Goal: Task Accomplishment & Management: Manage account settings

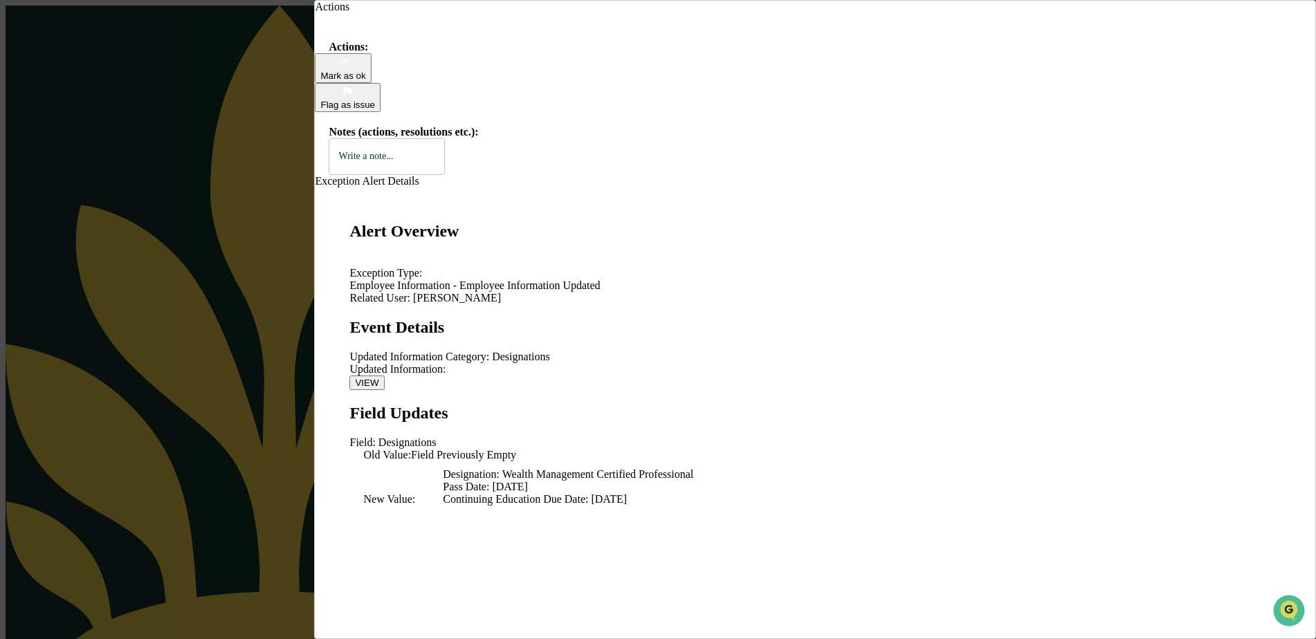
click at [350, 69] on icon "modal" at bounding box center [343, 61] width 13 height 13
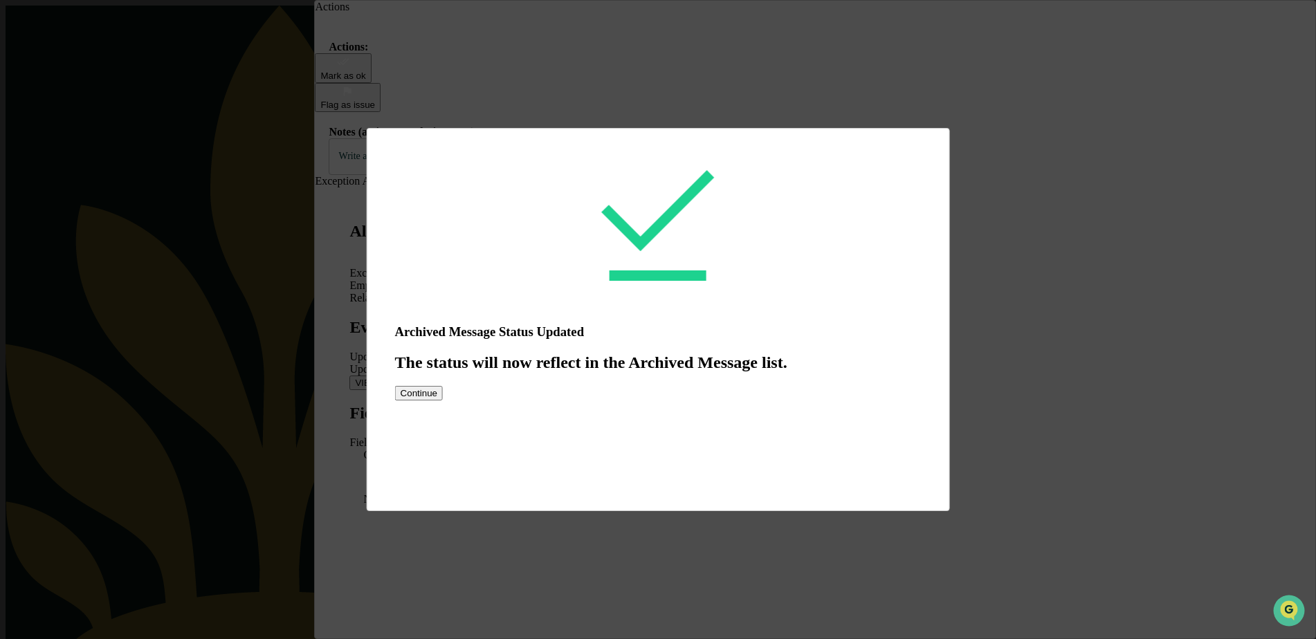
click at [443, 401] on button "Continue" at bounding box center [419, 393] width 48 height 15
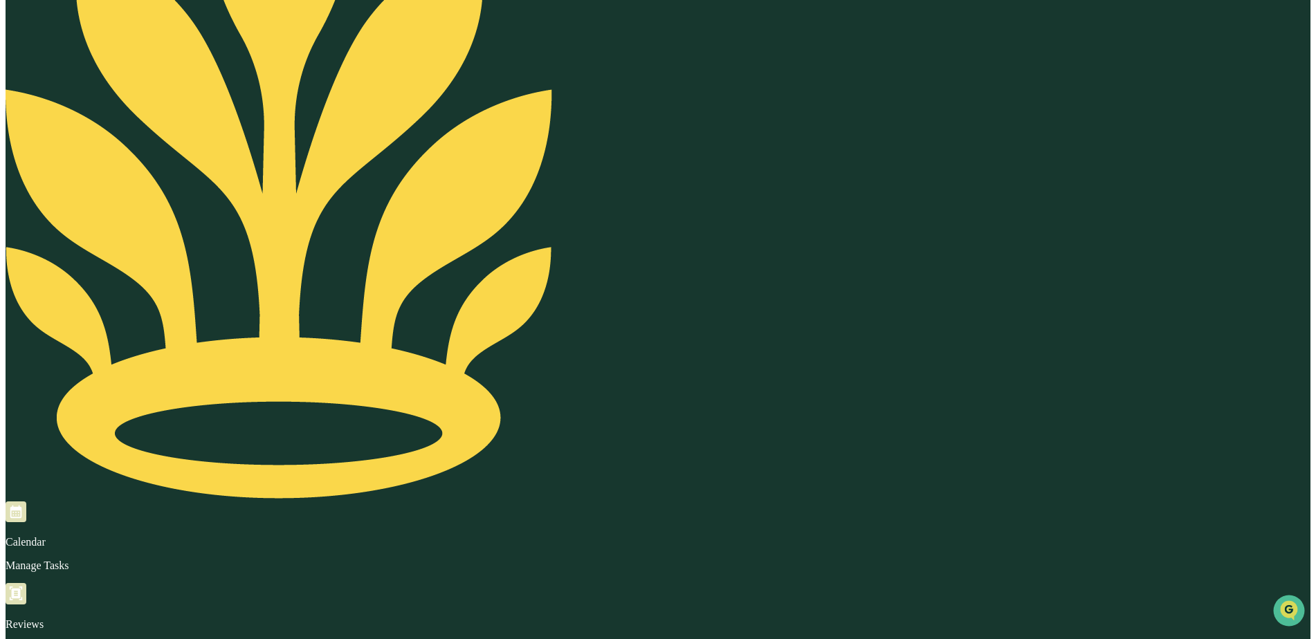
scroll to position [346, 0]
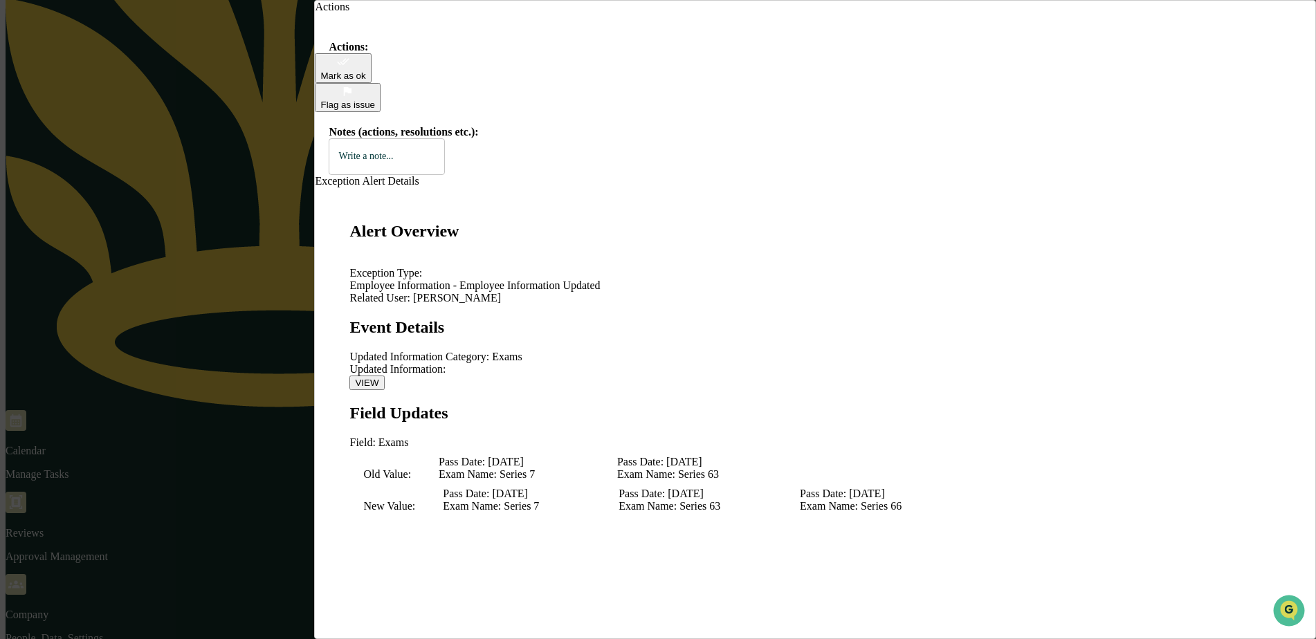
click at [365, 81] on div "Mark as ok" at bounding box center [342, 68] width 45 height 26
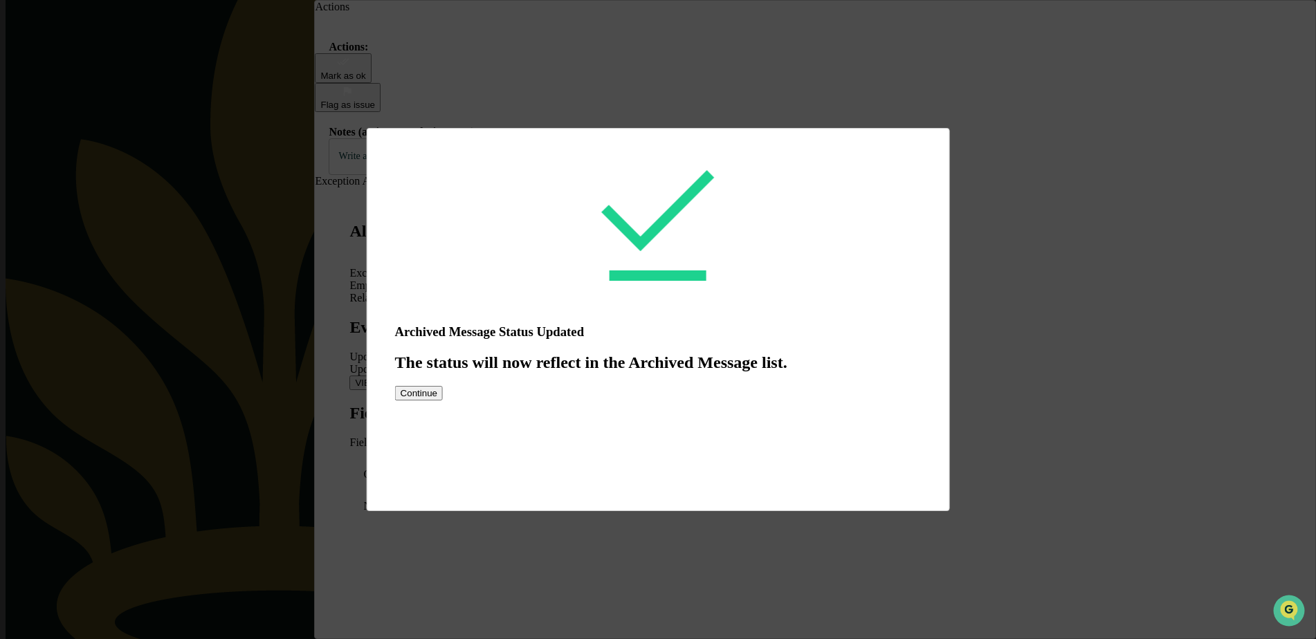
scroll to position [346, 0]
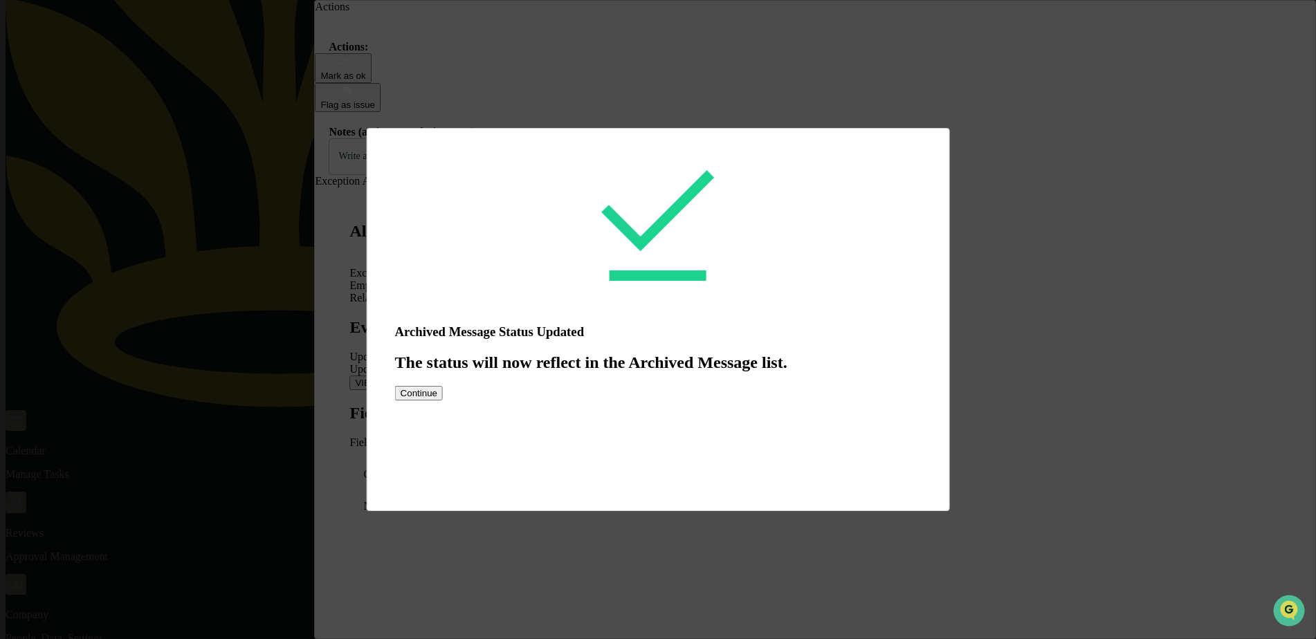
click at [443, 401] on button "Continue" at bounding box center [419, 393] width 48 height 15
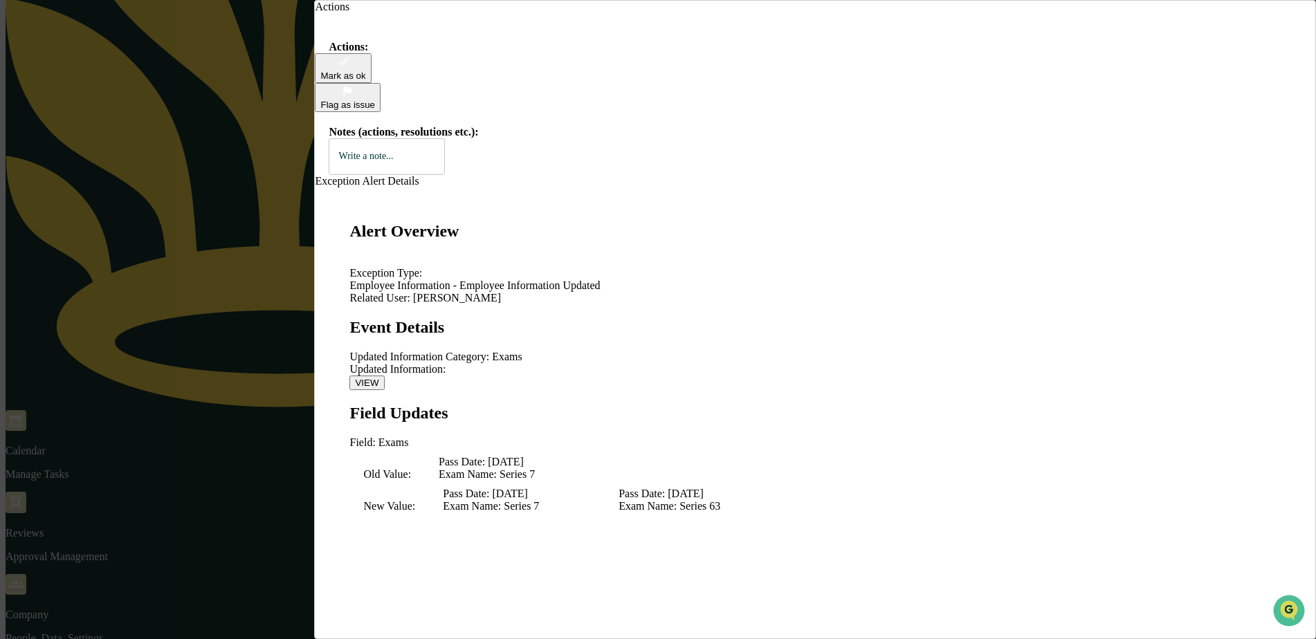
click at [365, 81] on div "Mark as ok" at bounding box center [342, 76] width 45 height 10
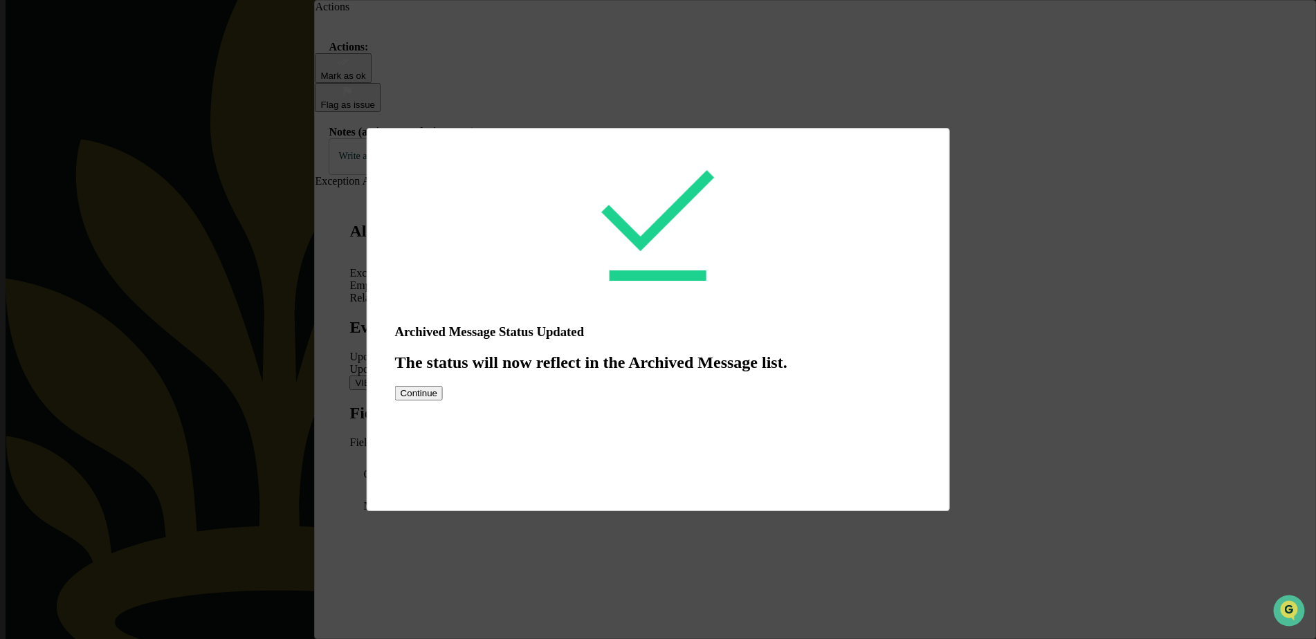
scroll to position [346, 0]
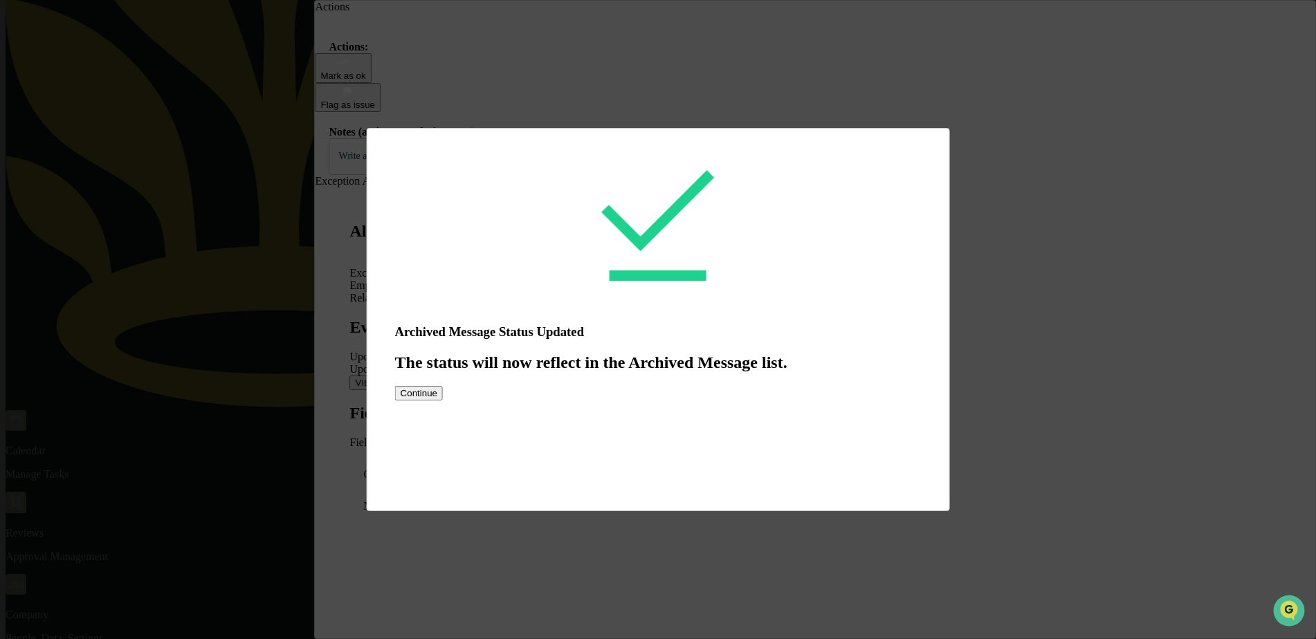
click at [443, 401] on button "Continue" at bounding box center [419, 393] width 48 height 15
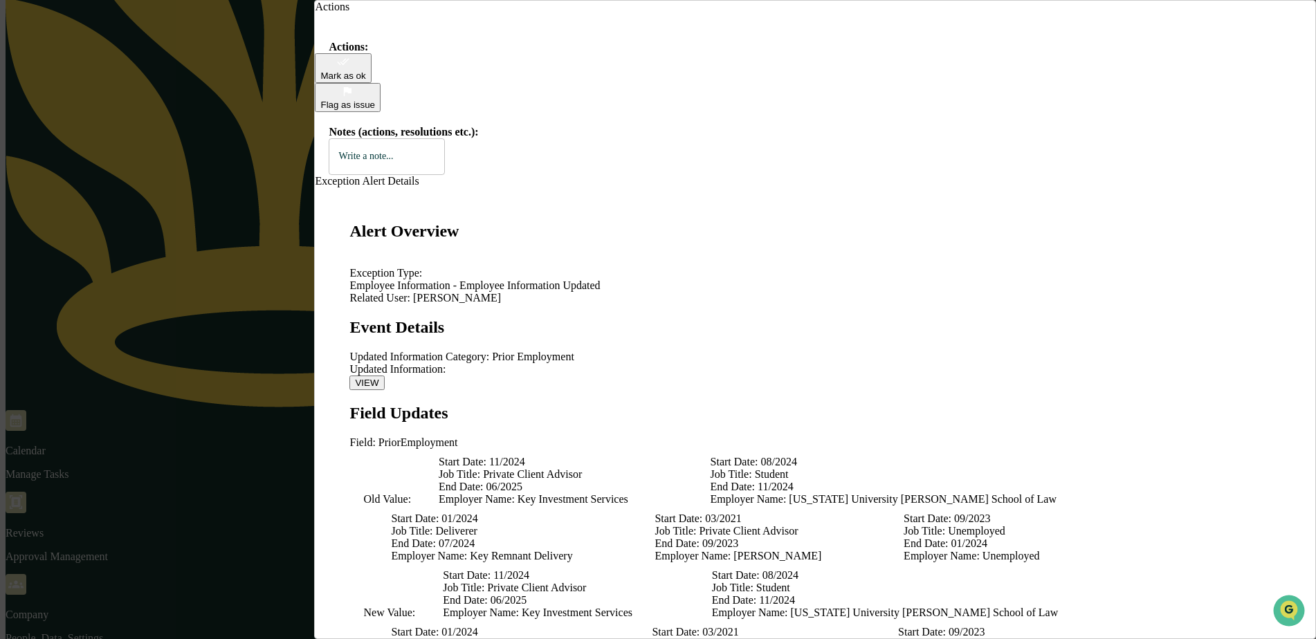
scroll to position [138, 0]
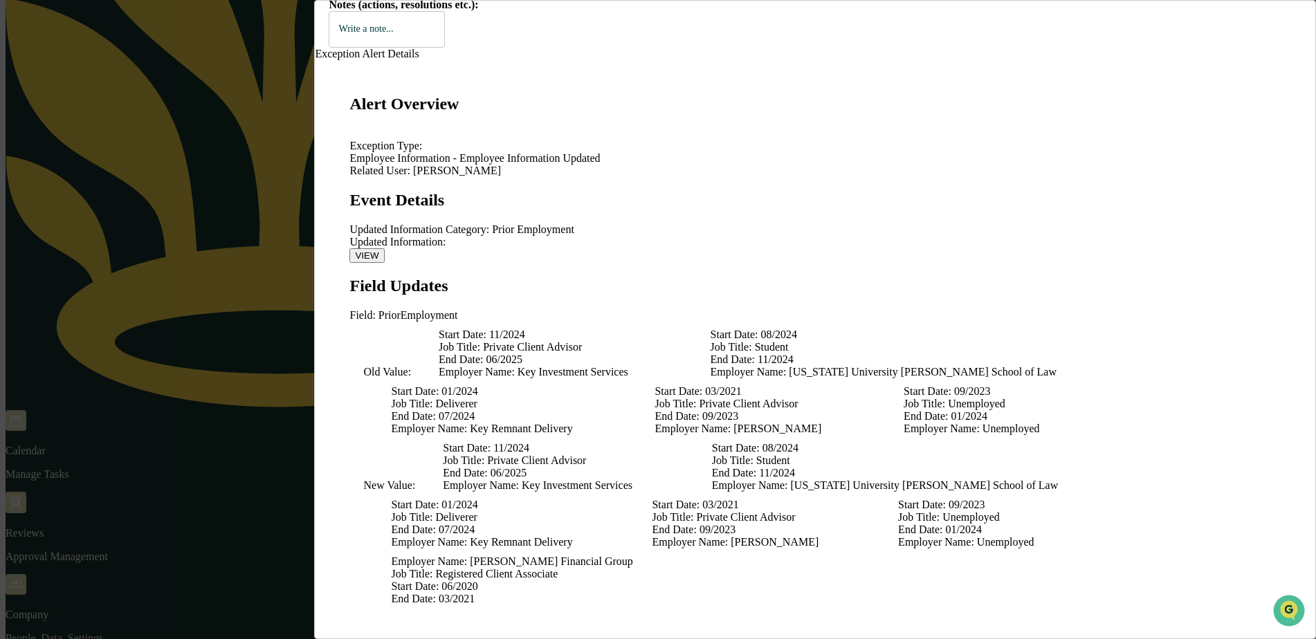
click at [384, 248] on button "VIEW" at bounding box center [367, 255] width 35 height 15
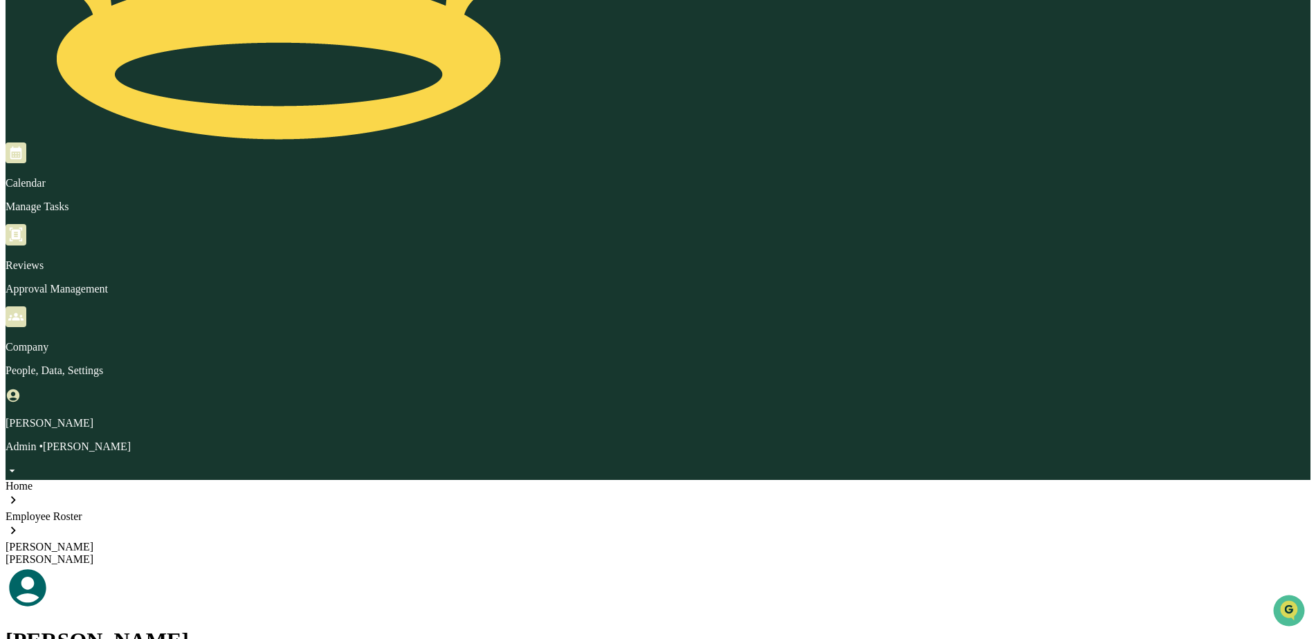
scroll to position [352, 0]
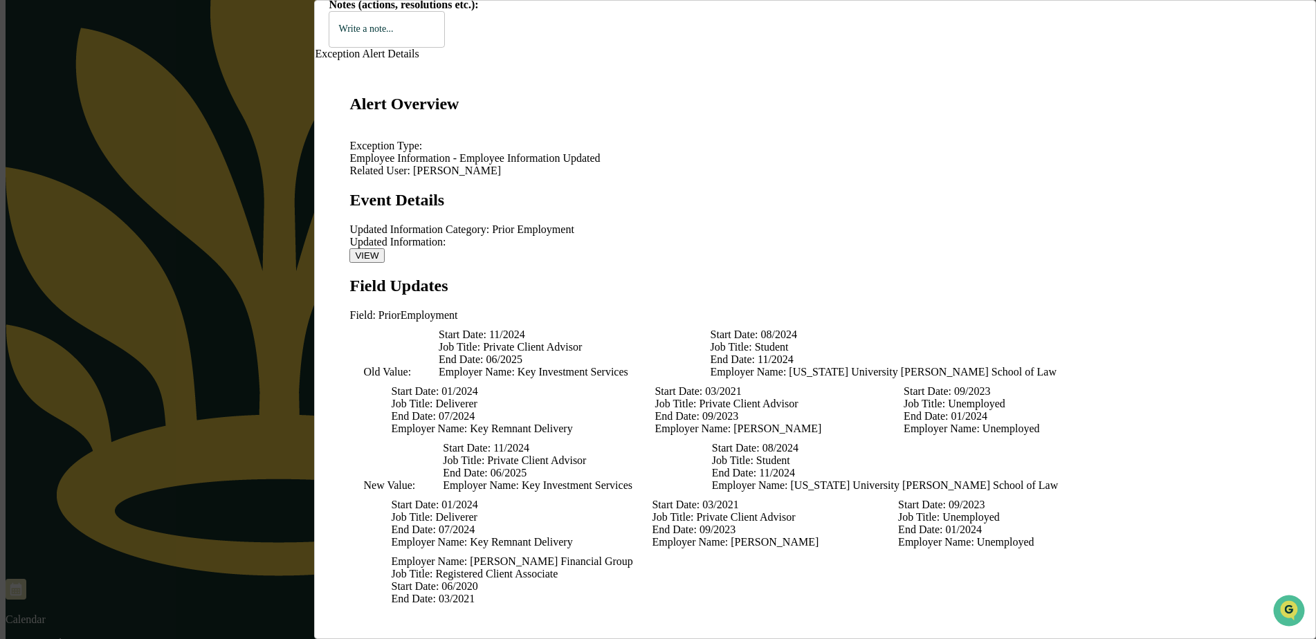
scroll to position [204, 0]
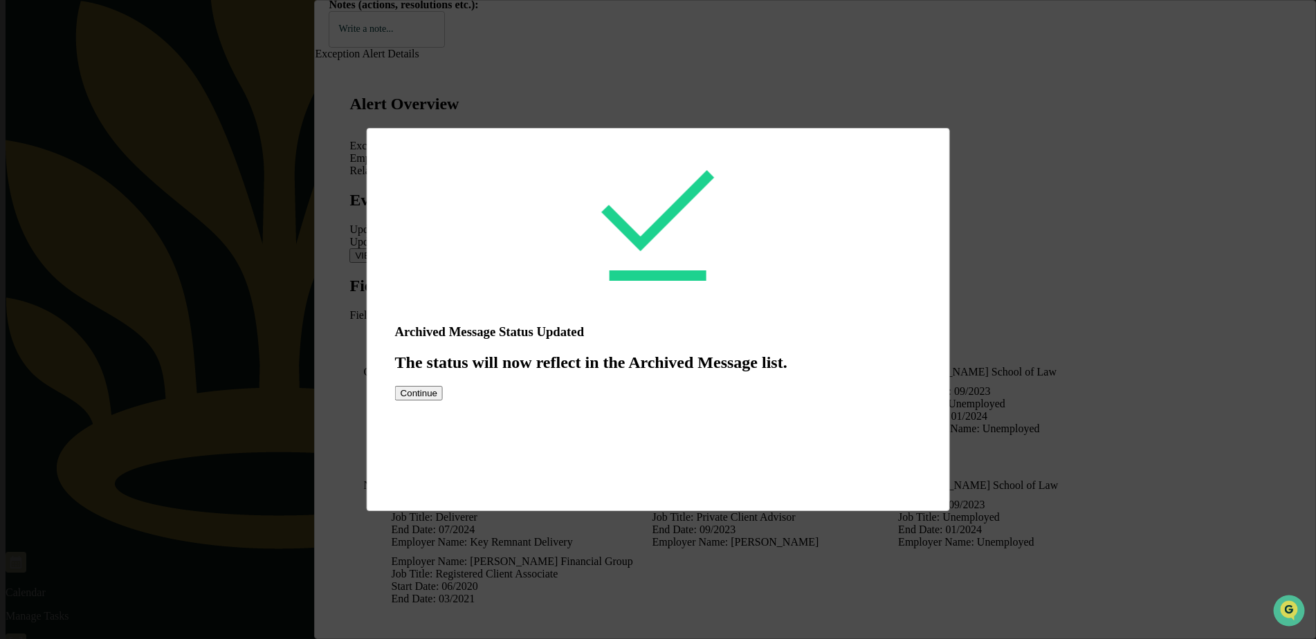
click at [443, 401] on button "Continue" at bounding box center [419, 393] width 48 height 15
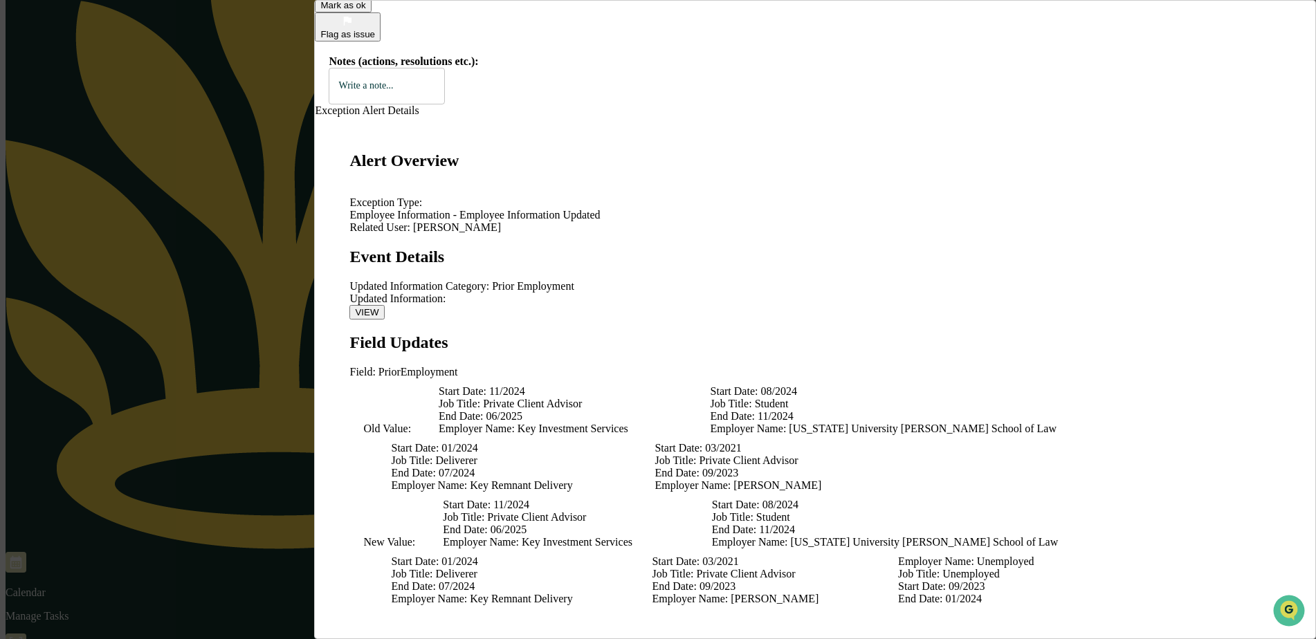
scroll to position [242, 0]
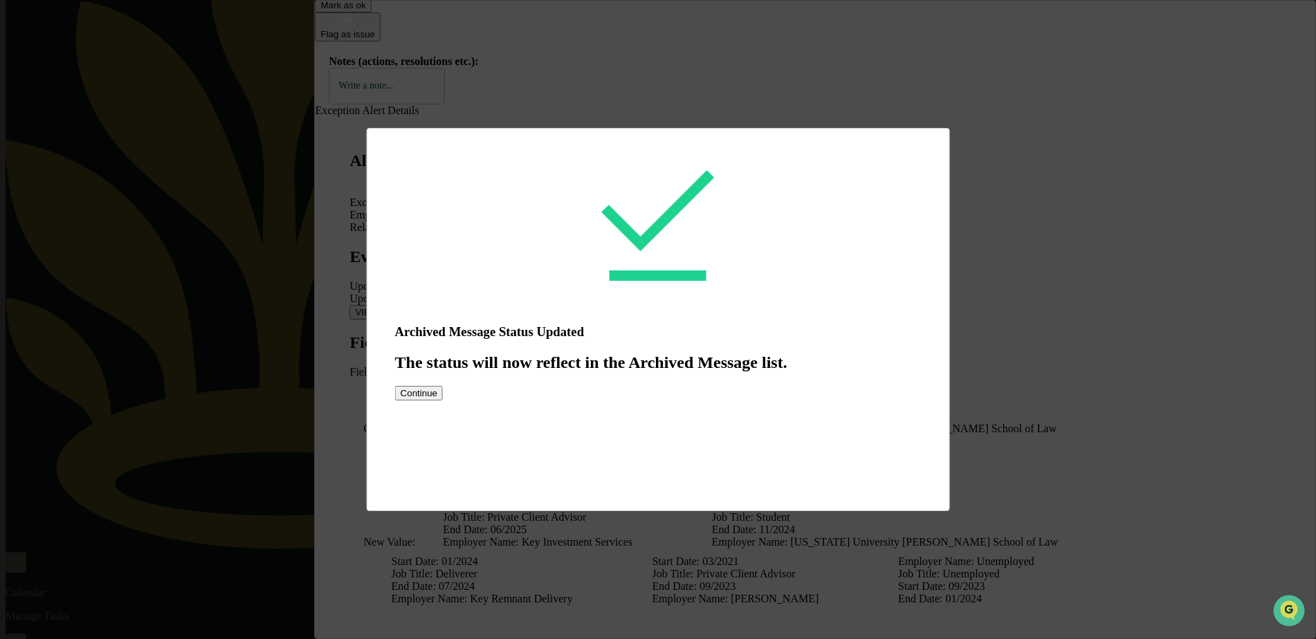
scroll to position [204, 0]
click at [443, 401] on button "Continue" at bounding box center [419, 393] width 48 height 15
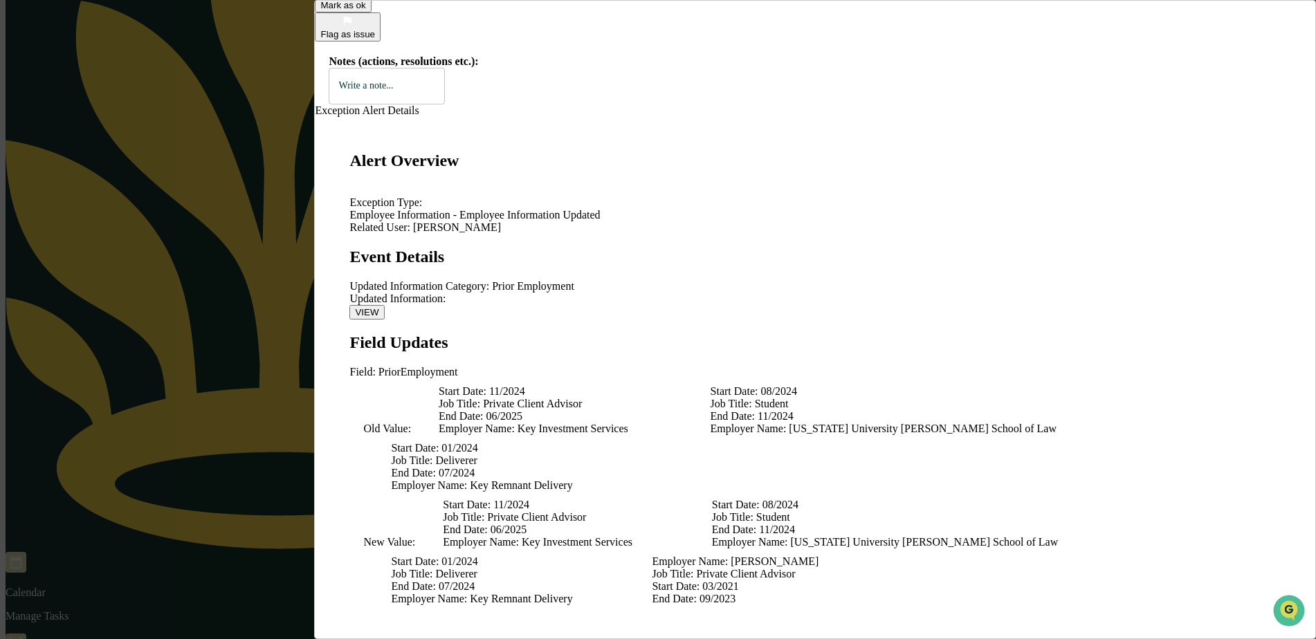
scroll to position [123, 0]
click at [384, 305] on button "VIEW" at bounding box center [367, 312] width 35 height 15
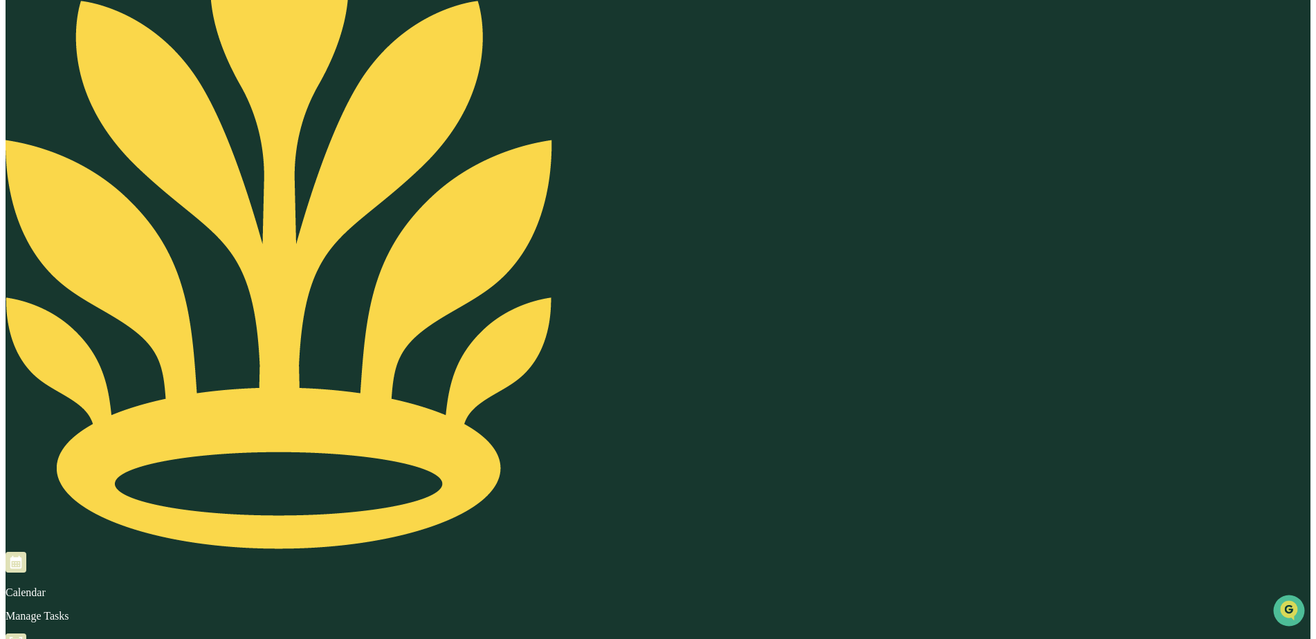
scroll to position [138, 0]
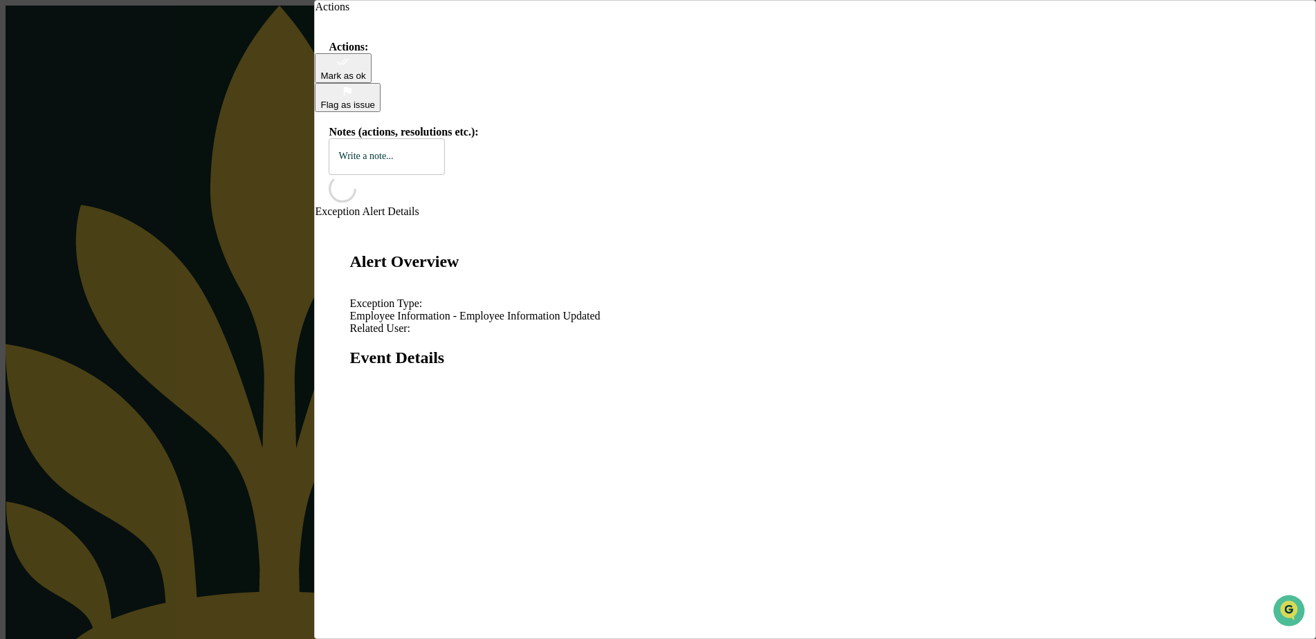
scroll to position [66, 0]
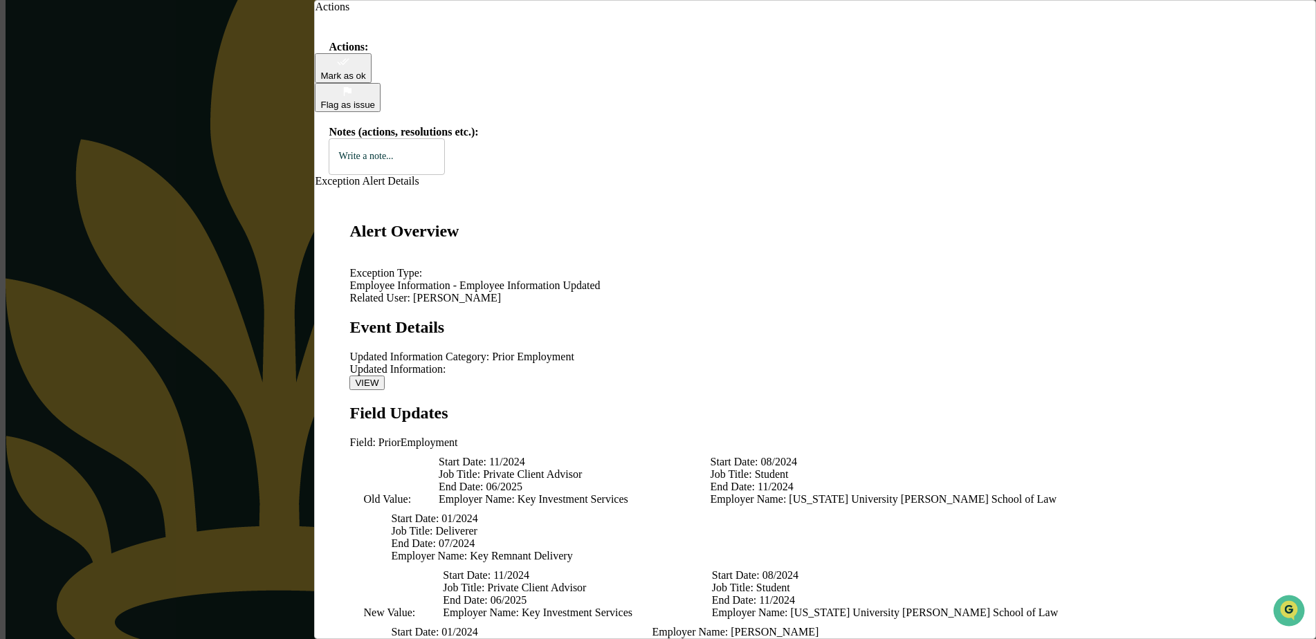
click at [350, 65] on icon "modal" at bounding box center [343, 61] width 12 height 7
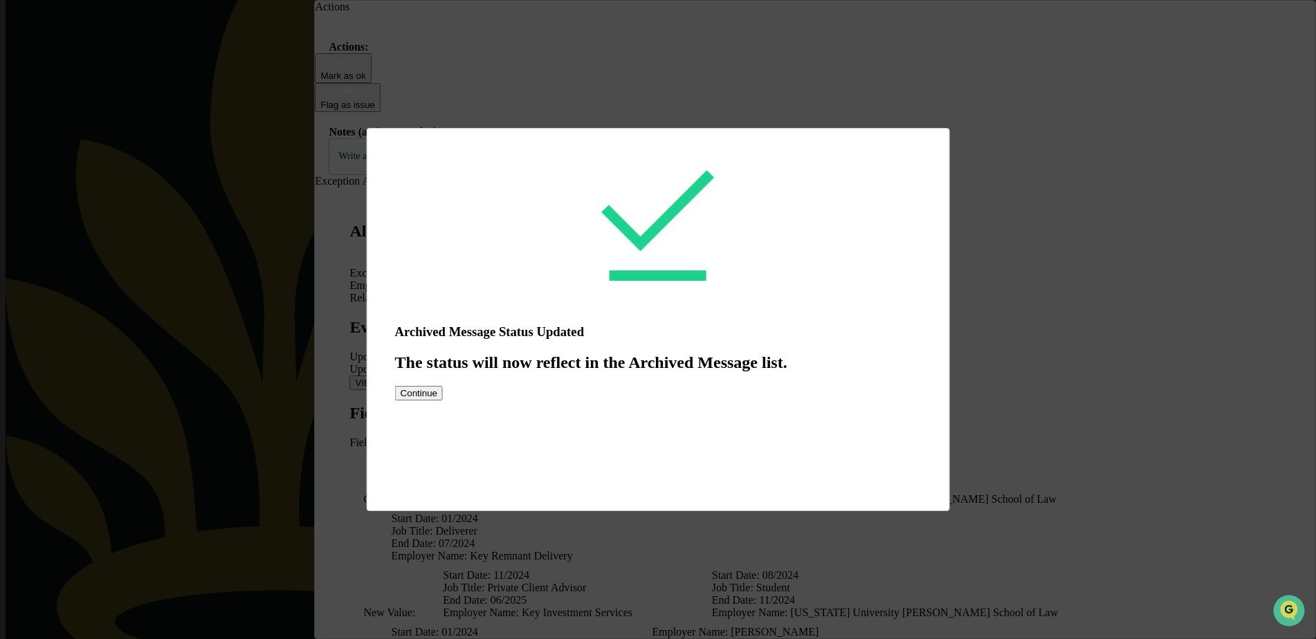
click at [443, 401] on button "Continue" at bounding box center [419, 393] width 48 height 15
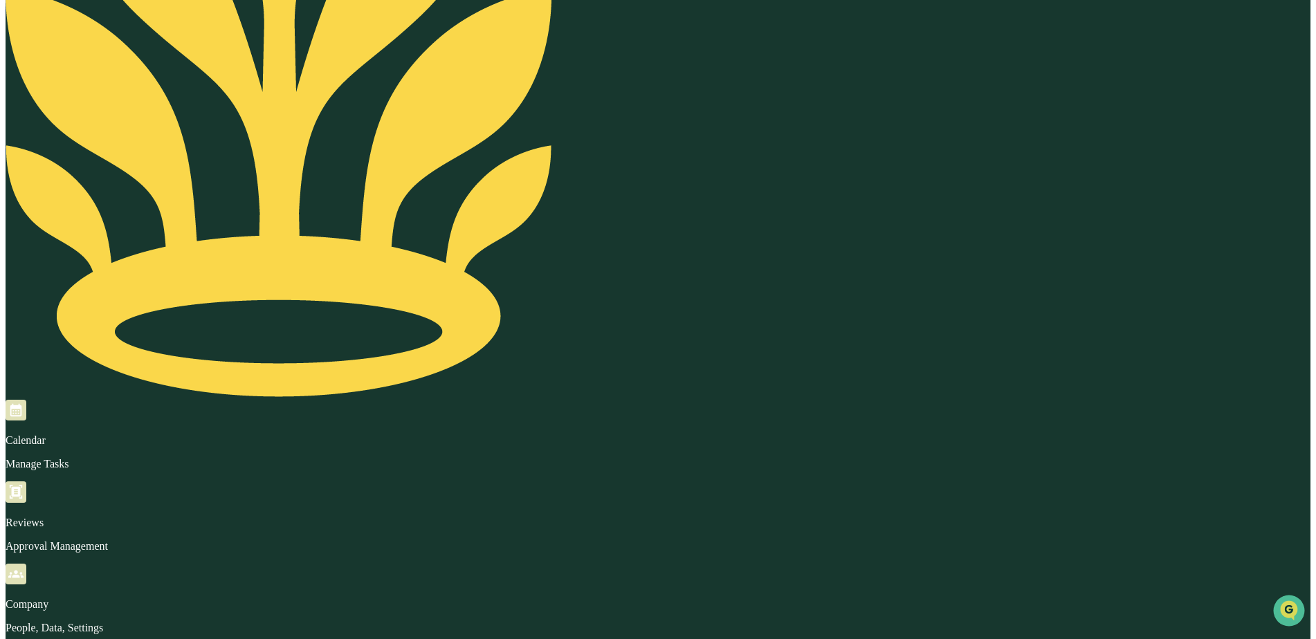
scroll to position [412, 0]
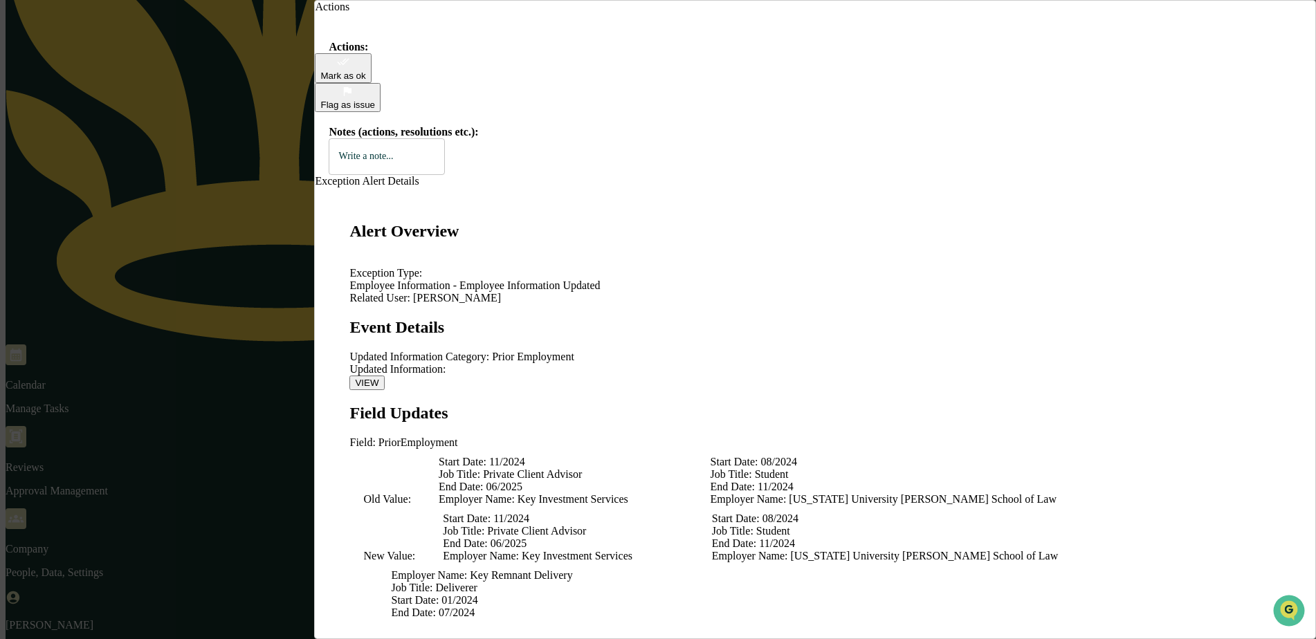
scroll to position [3, 0]
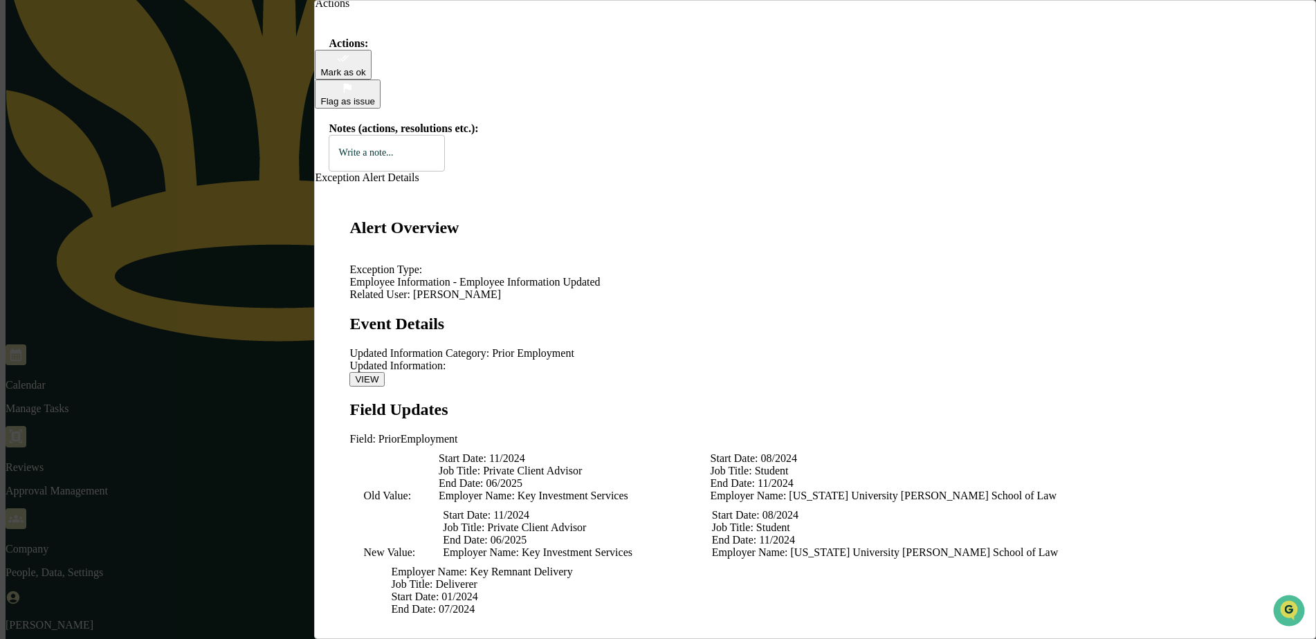
click at [350, 62] on icon "modal" at bounding box center [343, 58] width 12 height 7
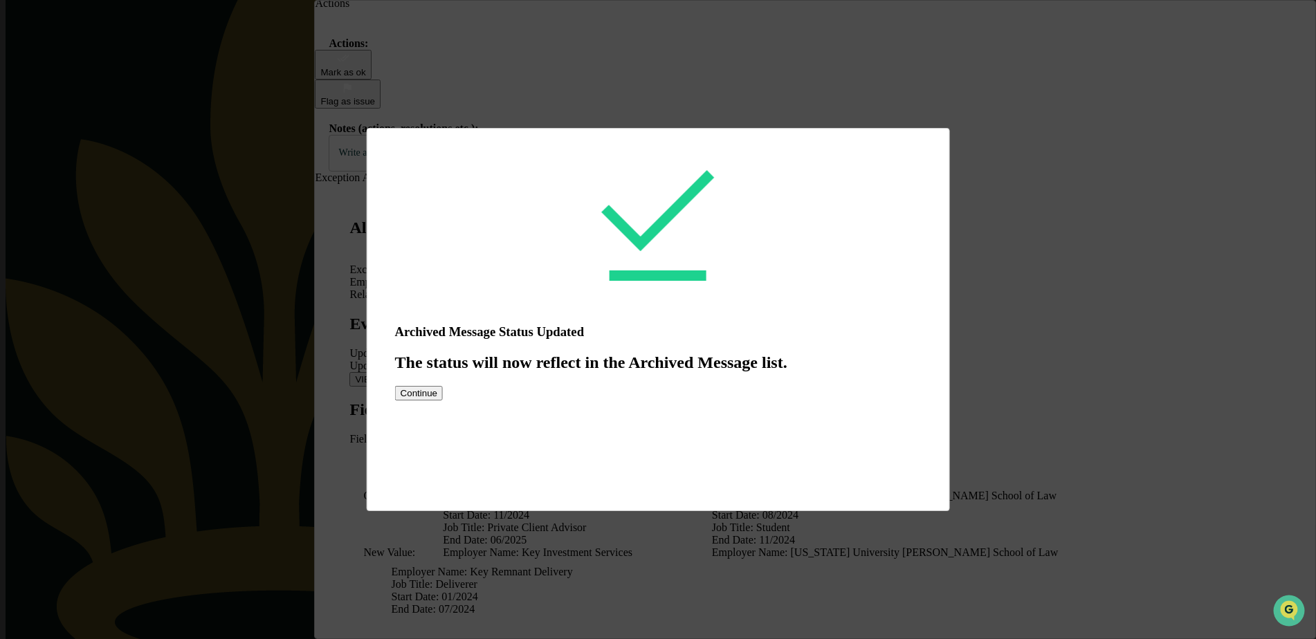
scroll to position [412, 0]
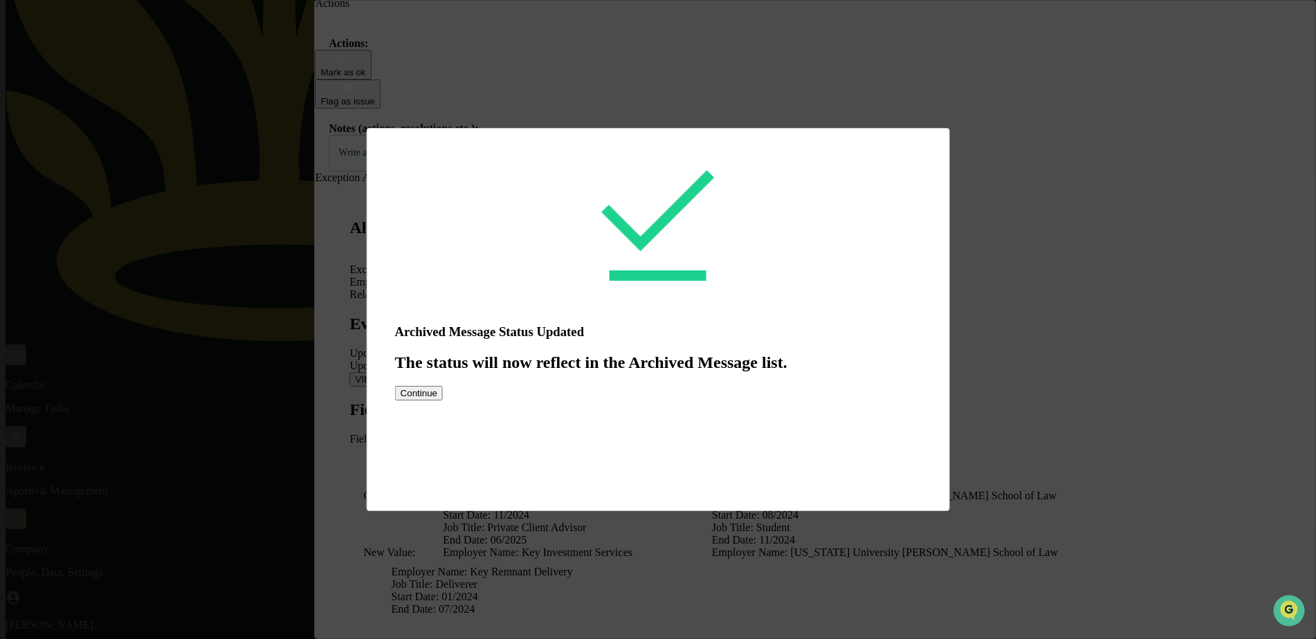
click at [443, 401] on button "Continue" at bounding box center [419, 393] width 48 height 15
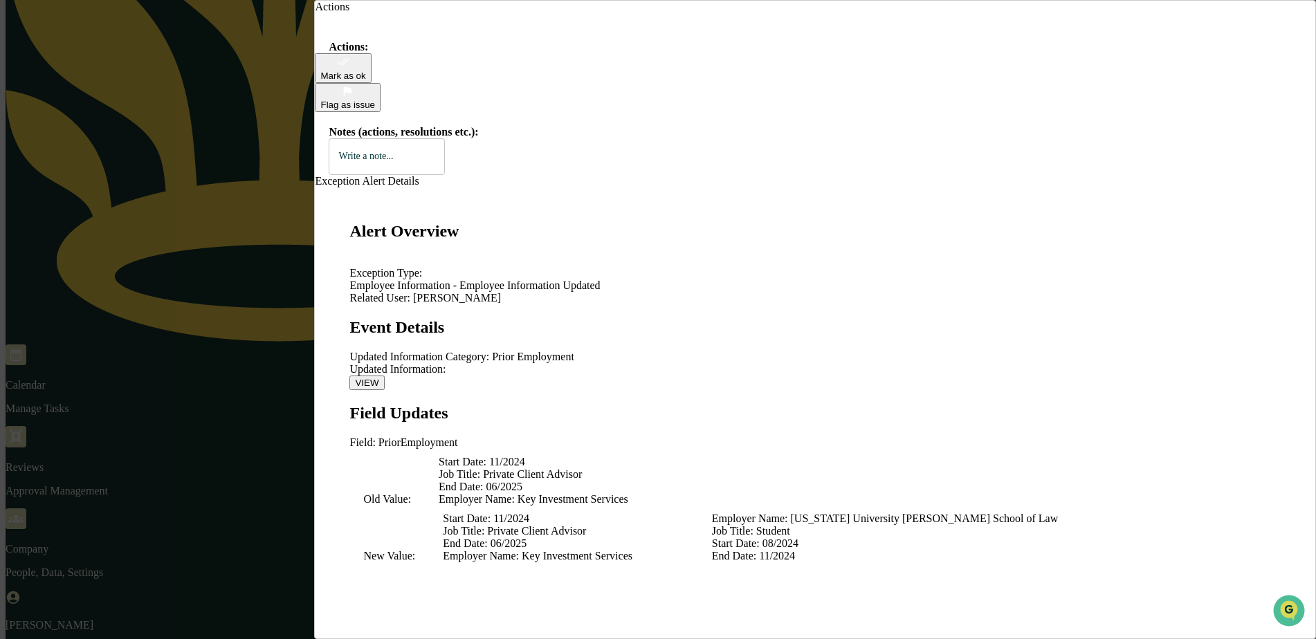
click at [365, 81] on div "Mark as ok" at bounding box center [342, 76] width 45 height 10
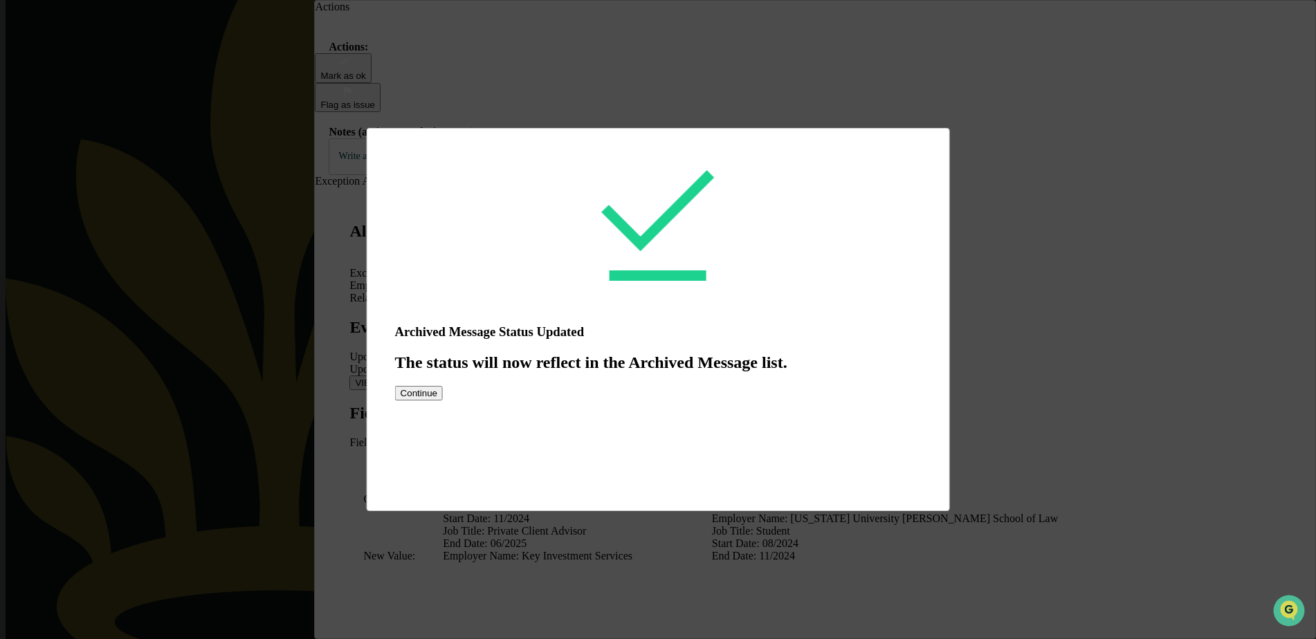
scroll to position [412, 0]
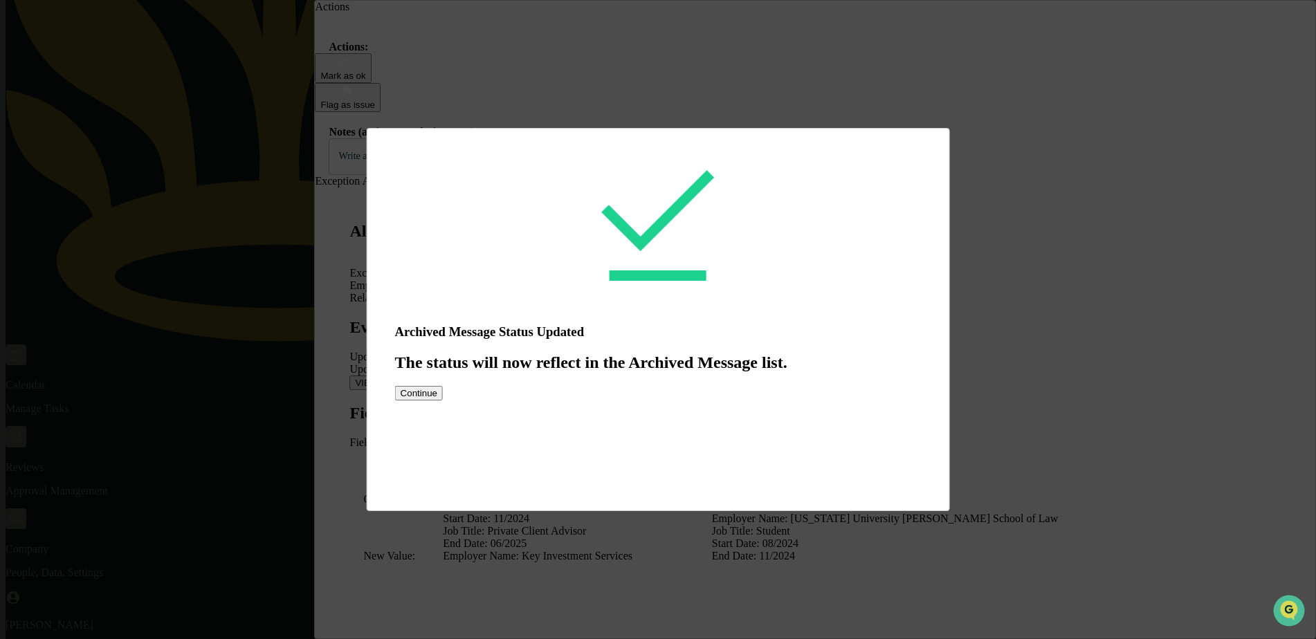
click at [443, 401] on button "Continue" at bounding box center [419, 393] width 48 height 15
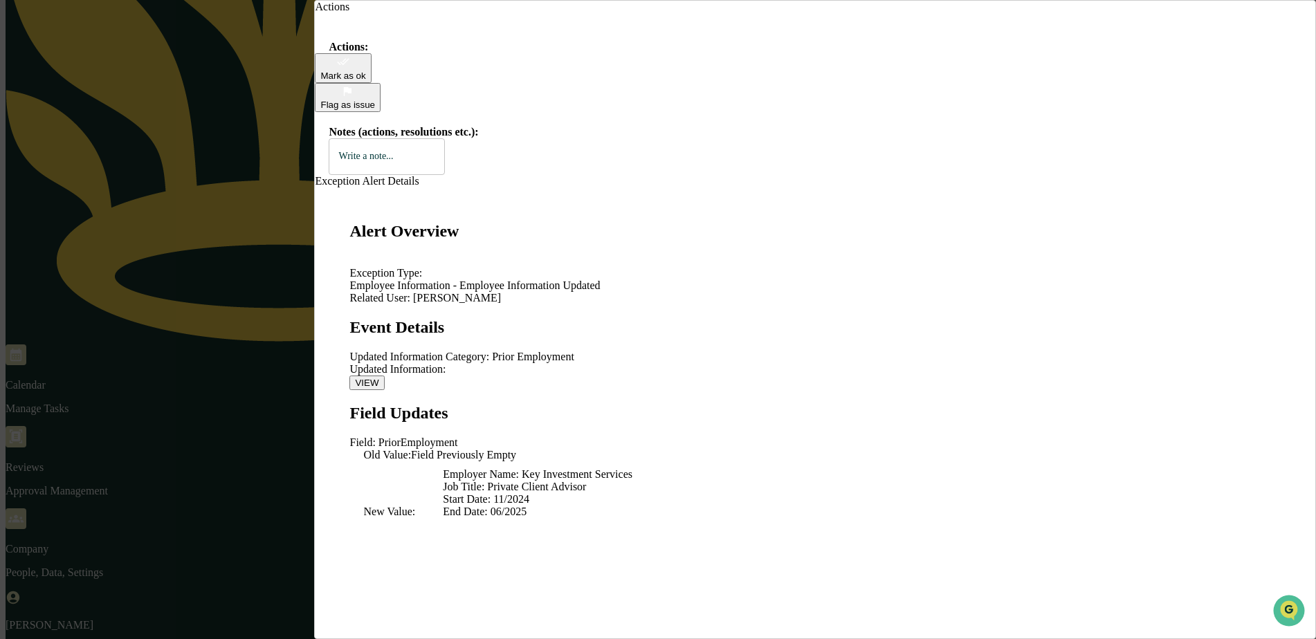
click at [365, 81] on div "Mark as ok" at bounding box center [342, 76] width 45 height 10
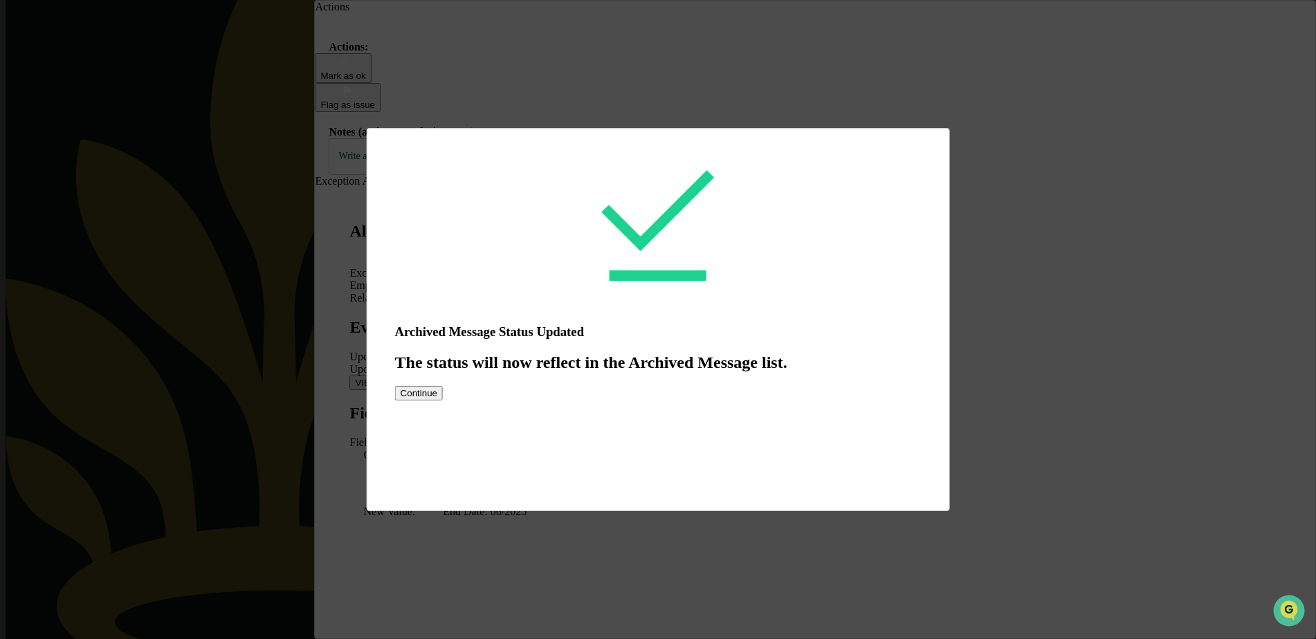
scroll to position [412, 0]
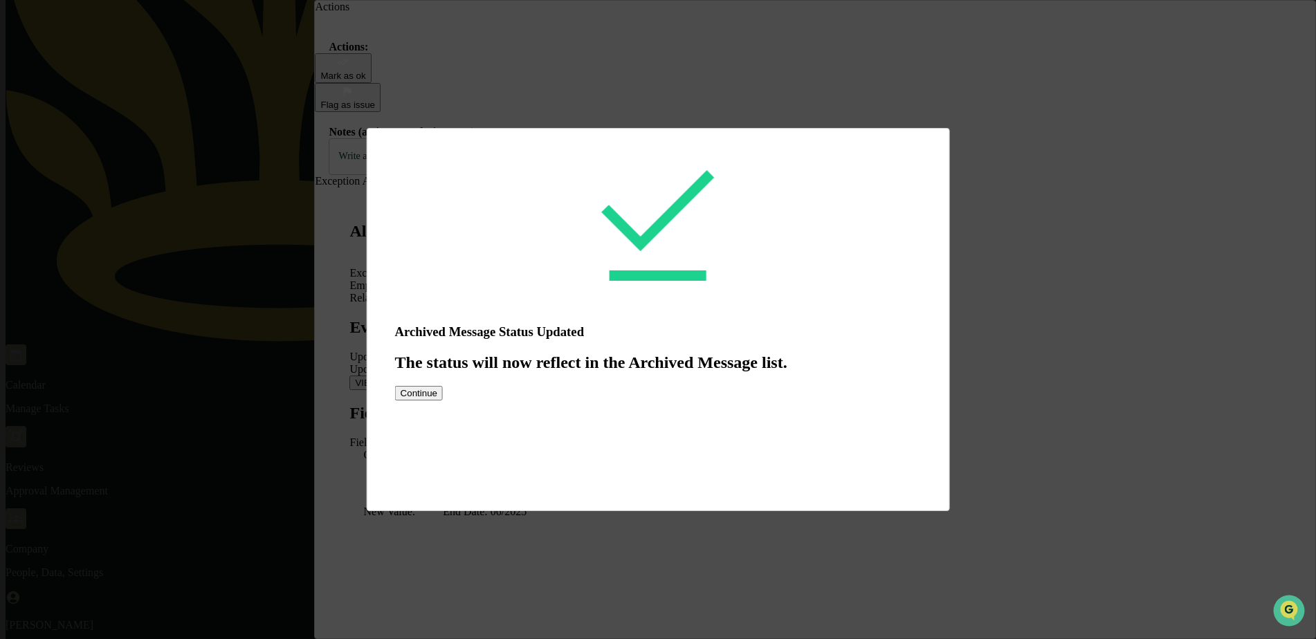
click at [668, 401] on div "Continue" at bounding box center [658, 393] width 527 height 15
click at [443, 401] on button "Continue" at bounding box center [419, 393] width 48 height 15
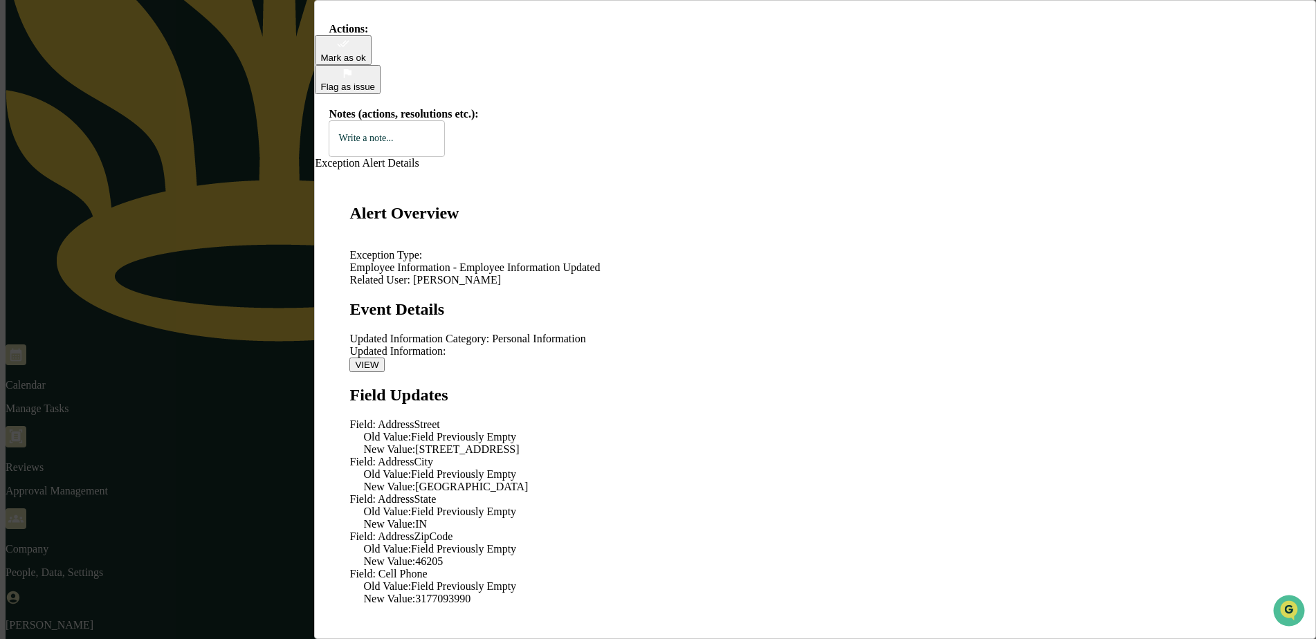
scroll to position [56, 0]
click at [384, 358] on button "VIEW" at bounding box center [367, 365] width 35 height 15
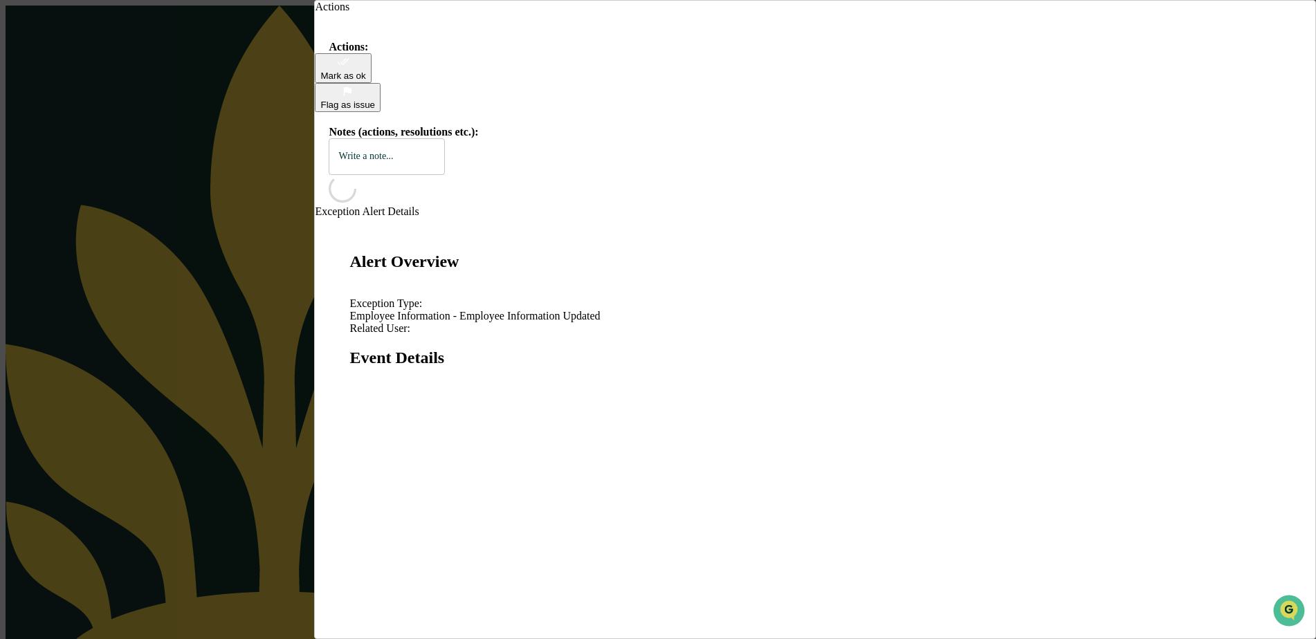
scroll to position [66, 0]
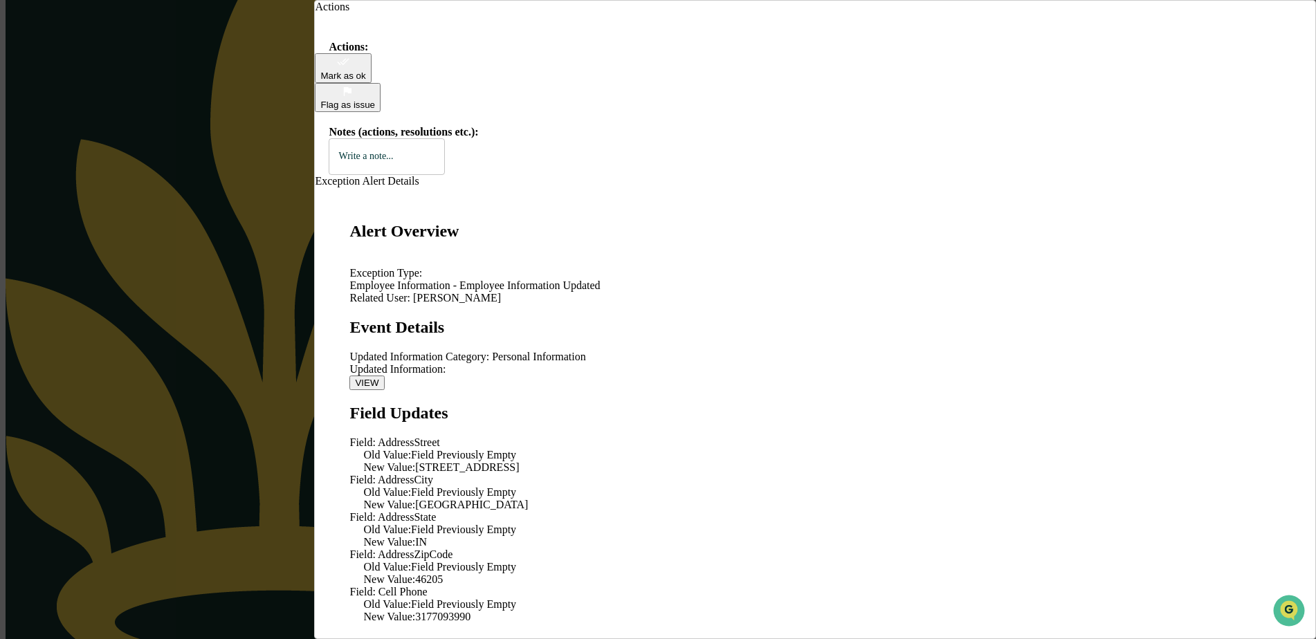
click at [365, 81] on div "Mark as ok" at bounding box center [342, 76] width 45 height 10
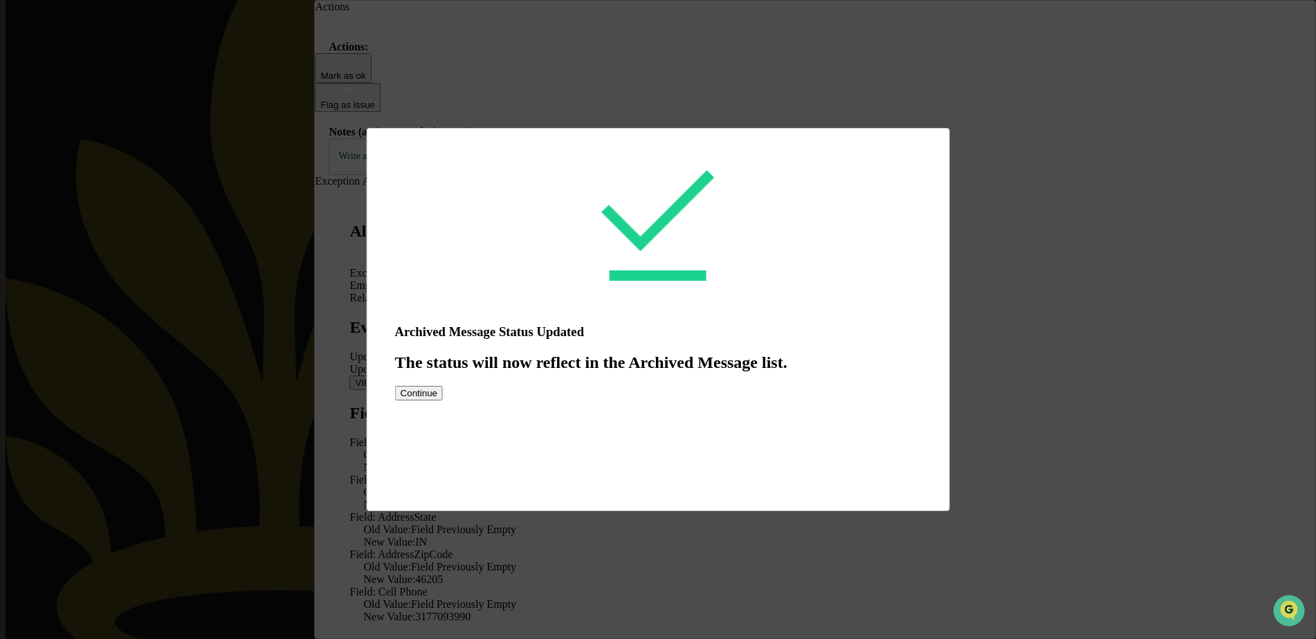
click at [443, 401] on button "Continue" at bounding box center [419, 393] width 48 height 15
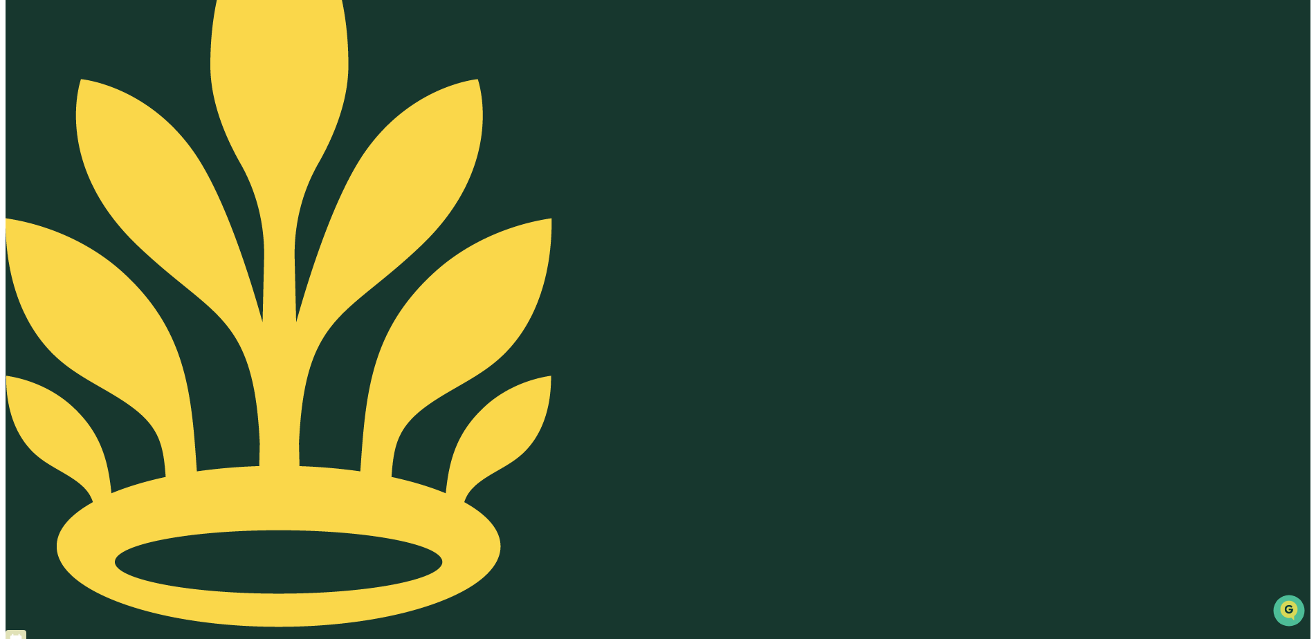
scroll to position [204, 0]
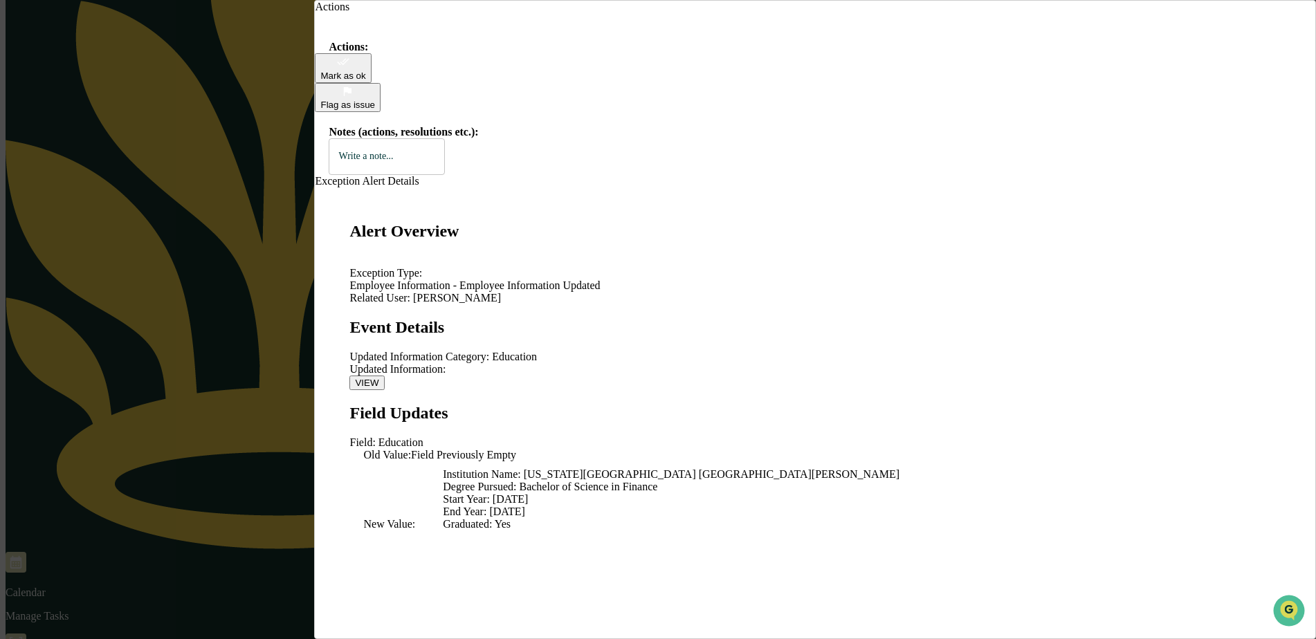
click at [384, 376] on button "VIEW" at bounding box center [367, 383] width 35 height 15
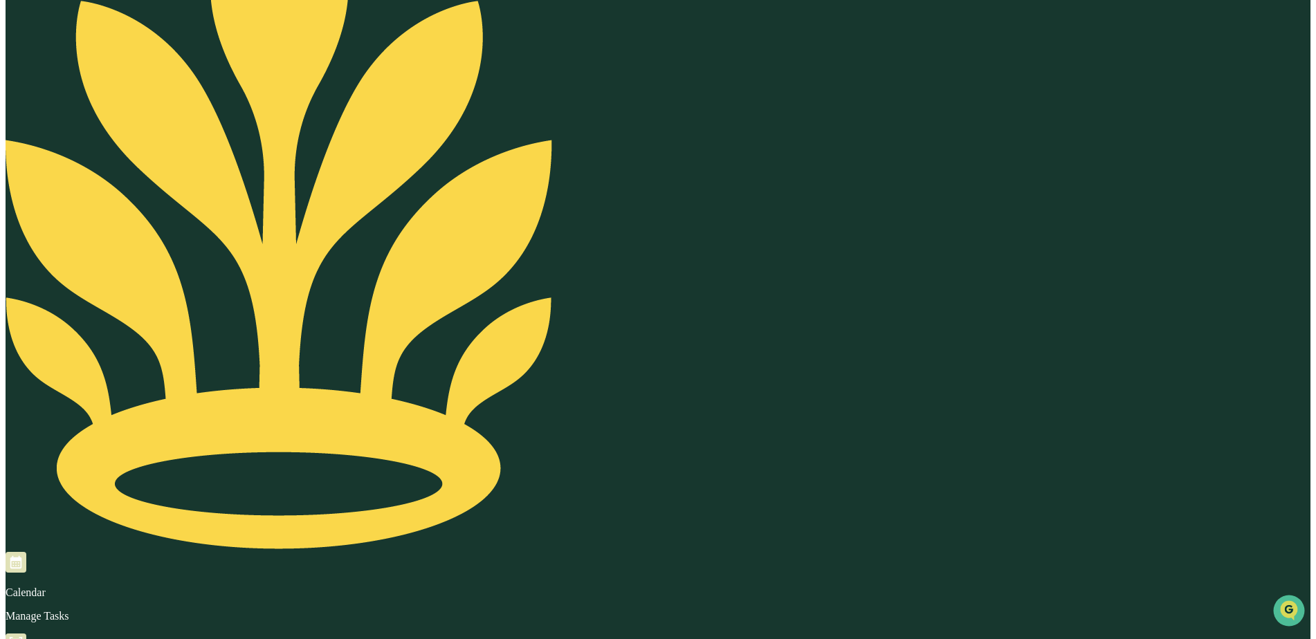
scroll to position [138, 0]
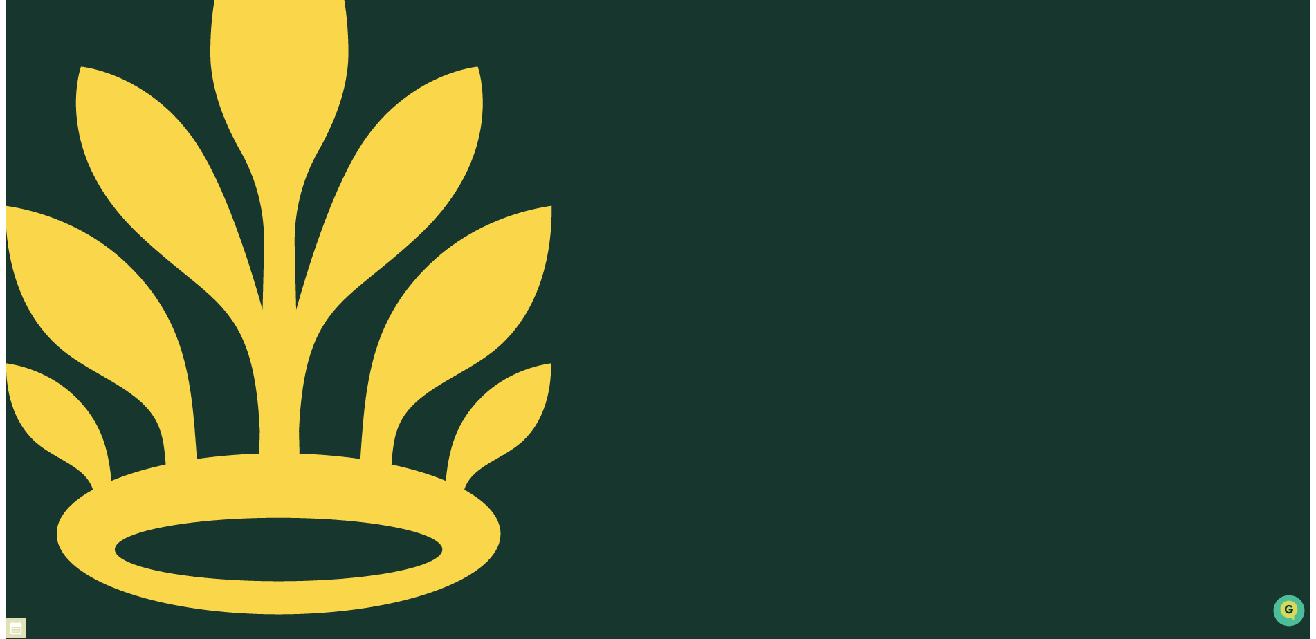
scroll to position [66, 0]
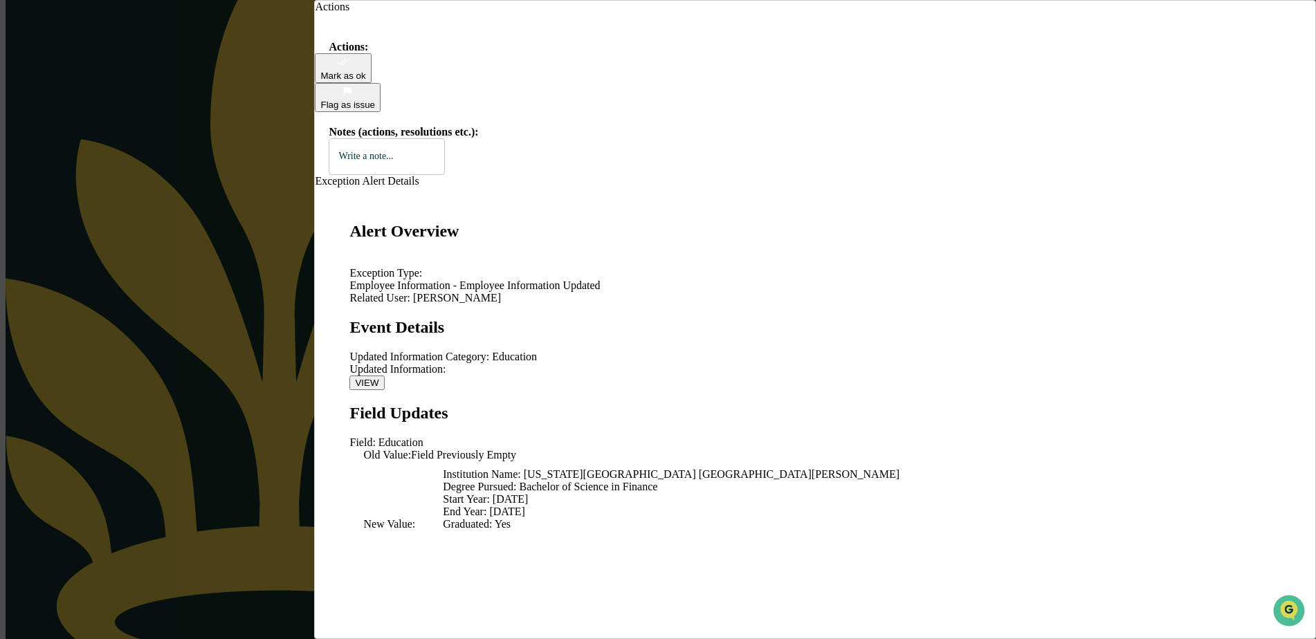
click at [350, 65] on icon "modal" at bounding box center [343, 61] width 12 height 7
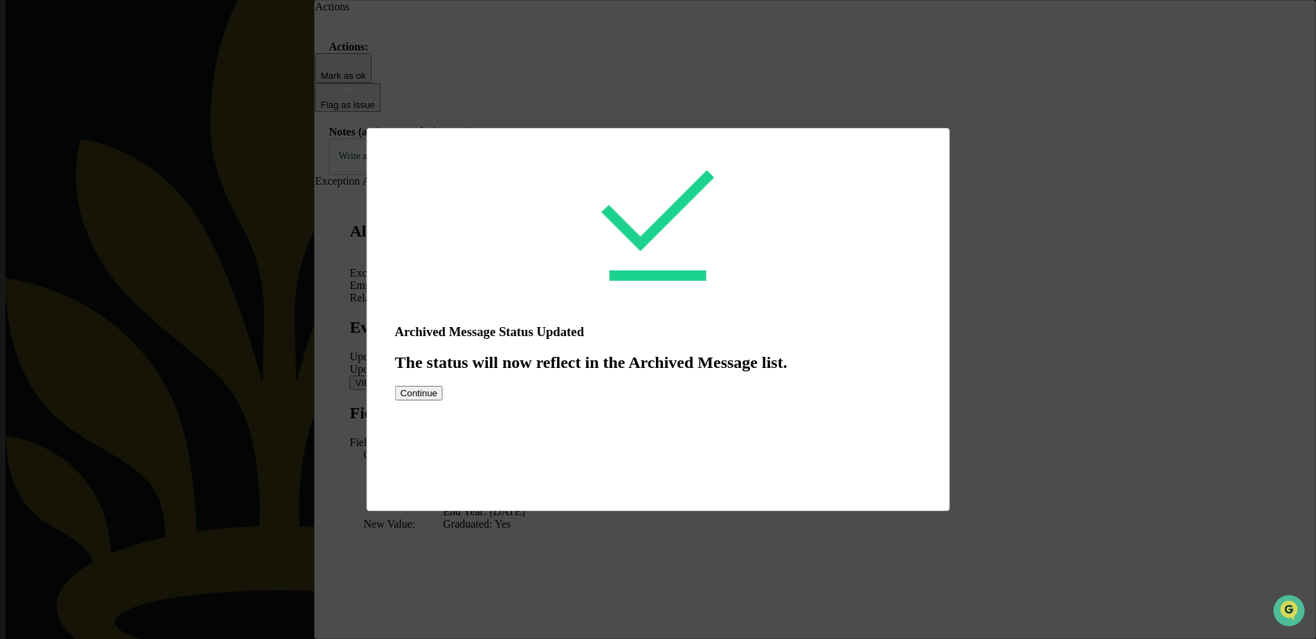
click at [443, 401] on button "Continue" at bounding box center [419, 393] width 48 height 15
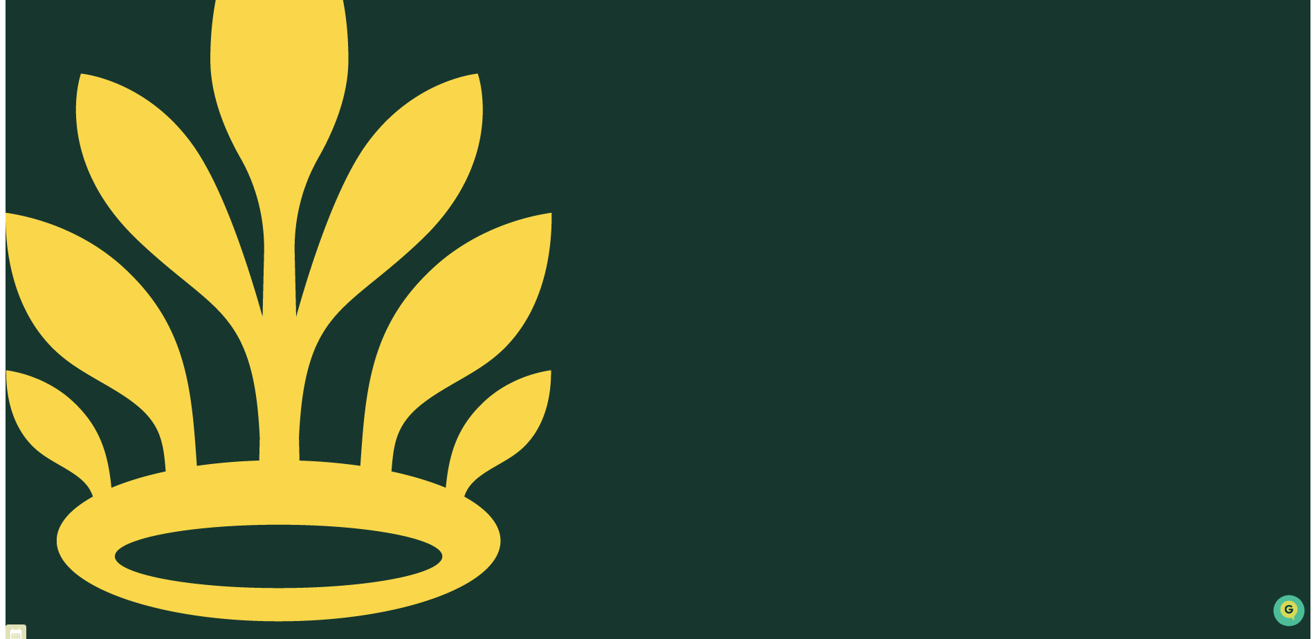
scroll to position [0, 0]
